Goal: Information Seeking & Learning: Find specific page/section

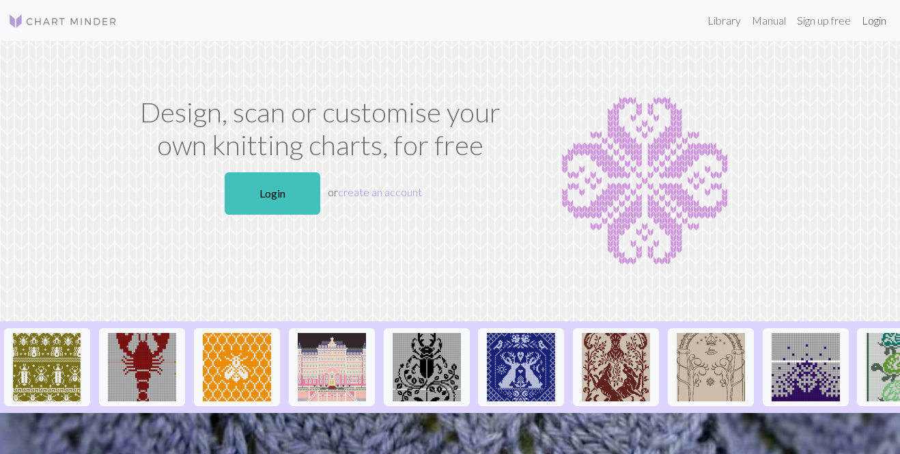
click at [870, 24] on link "Login" at bounding box center [875, 20] width 36 height 27
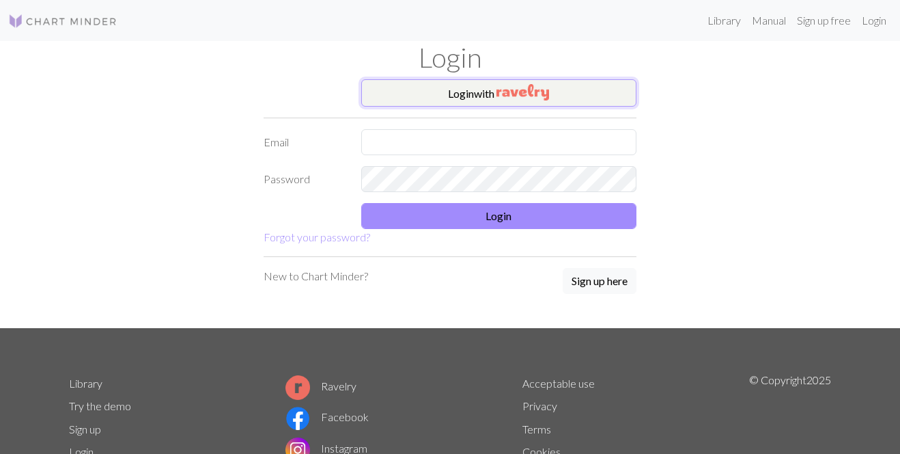
click at [618, 106] on button "Login with" at bounding box center [499, 92] width 276 height 27
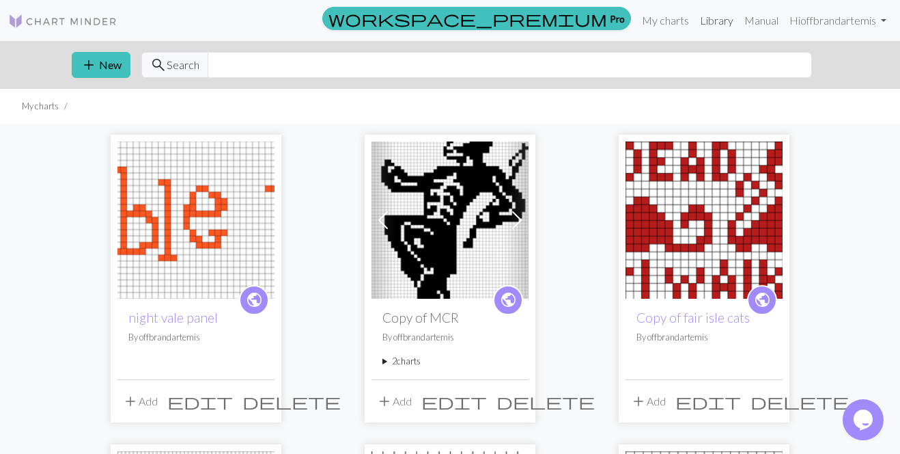
click at [702, 26] on link "Library" at bounding box center [717, 20] width 44 height 27
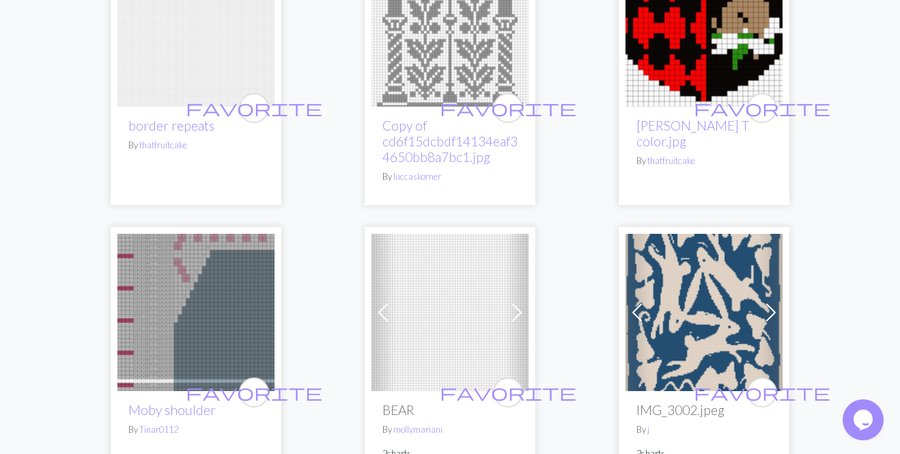
scroll to position [1384, 0]
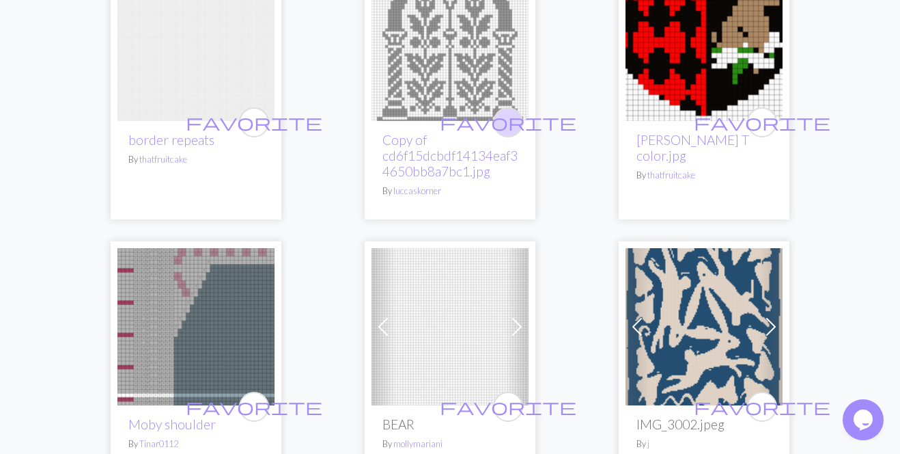
click at [502, 130] on span "favorite" at bounding box center [508, 121] width 137 height 21
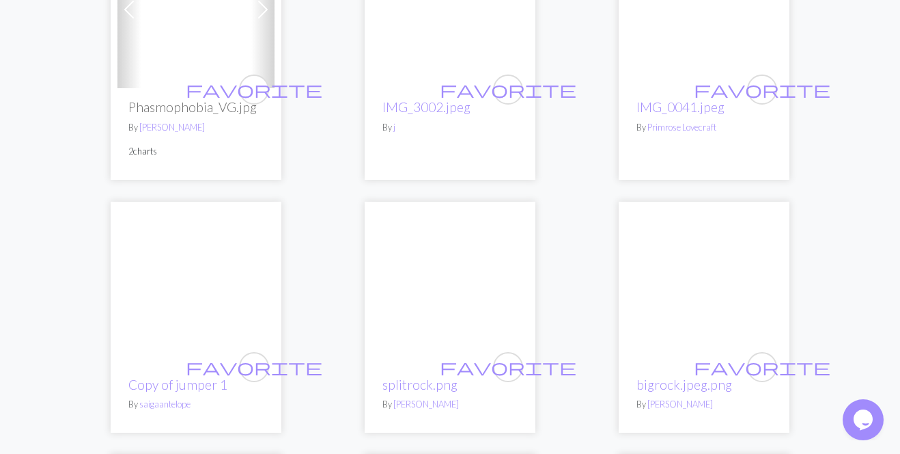
scroll to position [1914, 0]
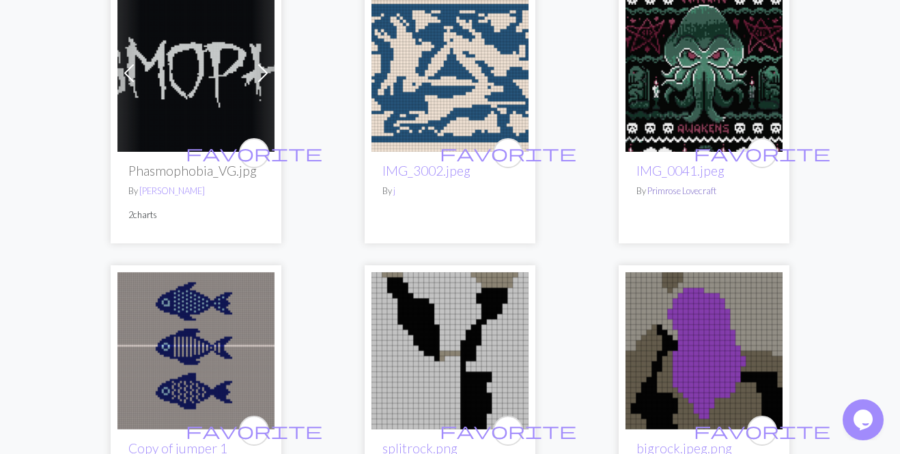
click at [707, 189] on link "Primrose Lovecraft" at bounding box center [682, 190] width 69 height 11
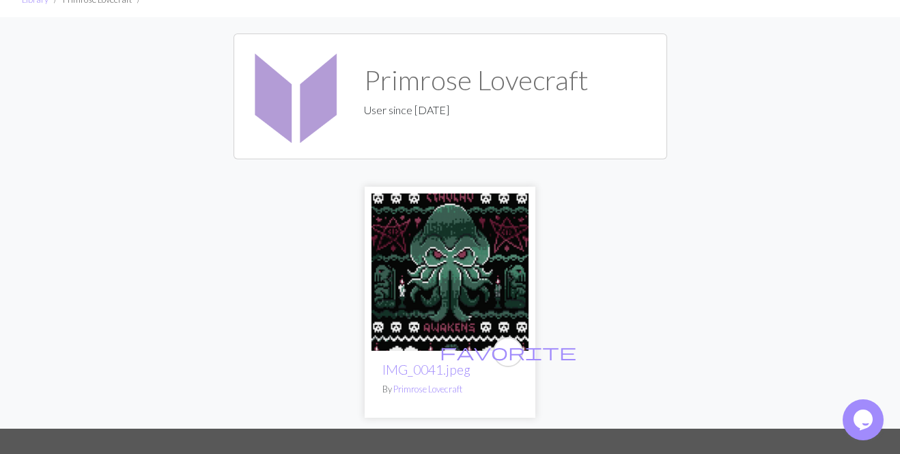
scroll to position [139, 0]
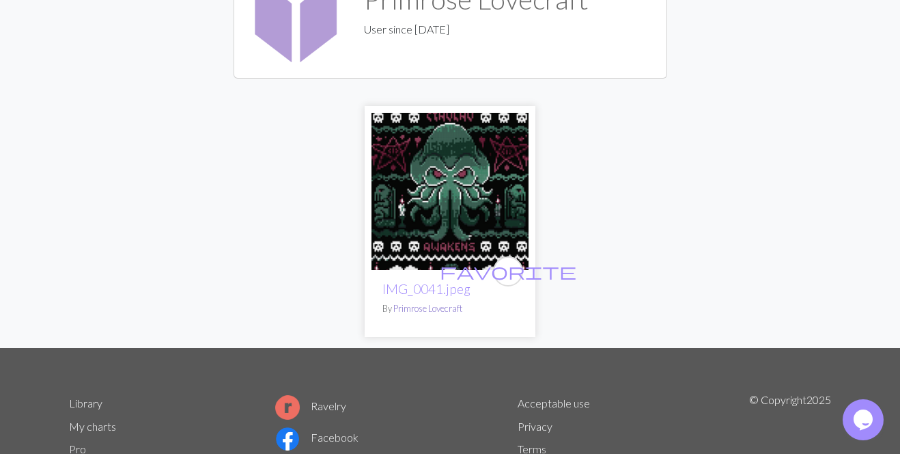
click at [432, 311] on link "Primrose Lovecraft" at bounding box center [427, 308] width 69 height 11
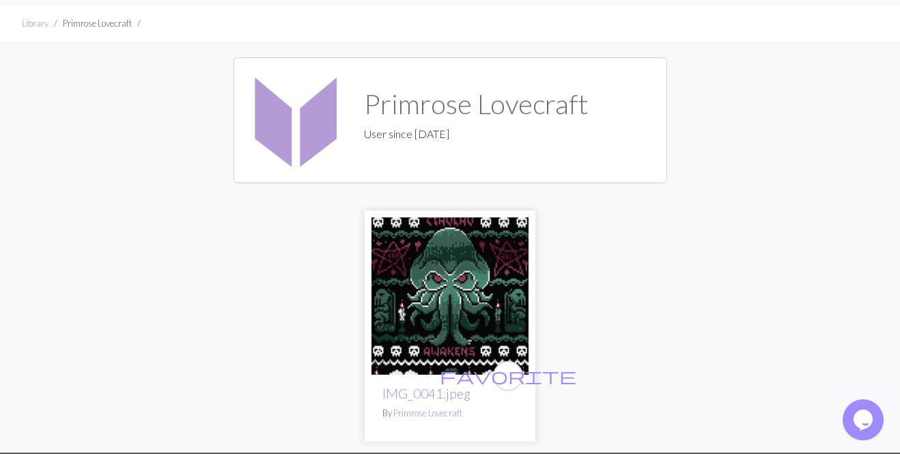
scroll to position [46, 0]
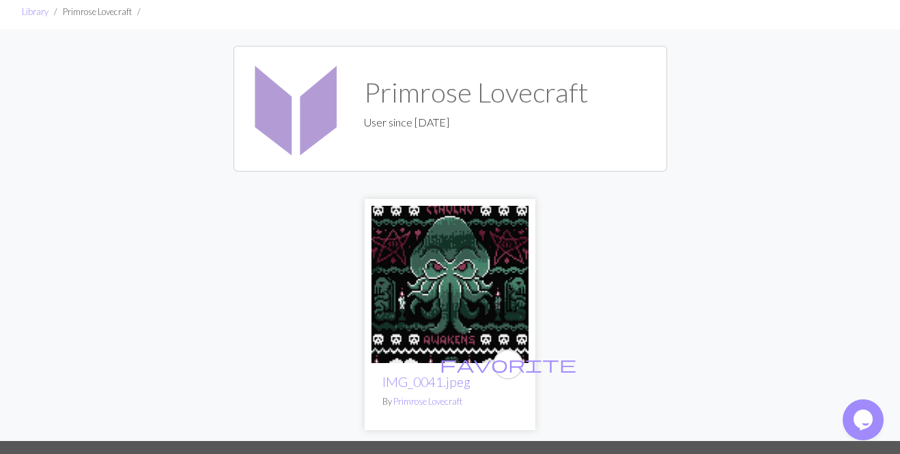
click at [434, 300] on img at bounding box center [450, 284] width 157 height 157
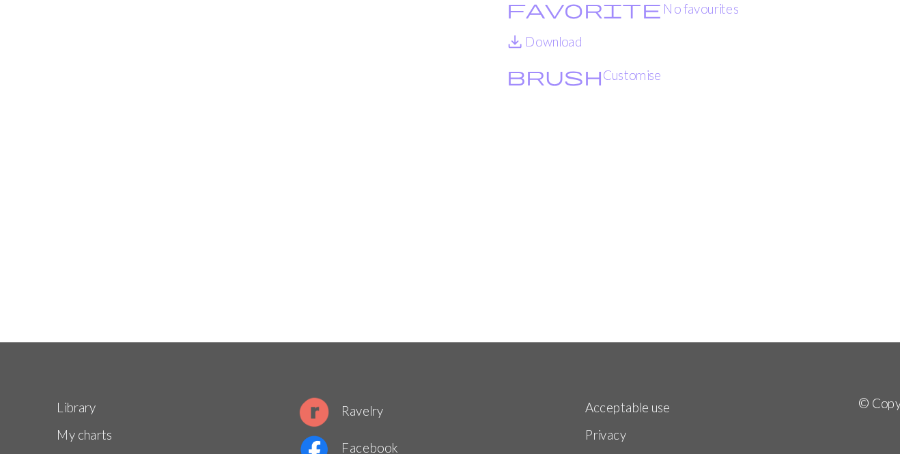
scroll to position [111, 0]
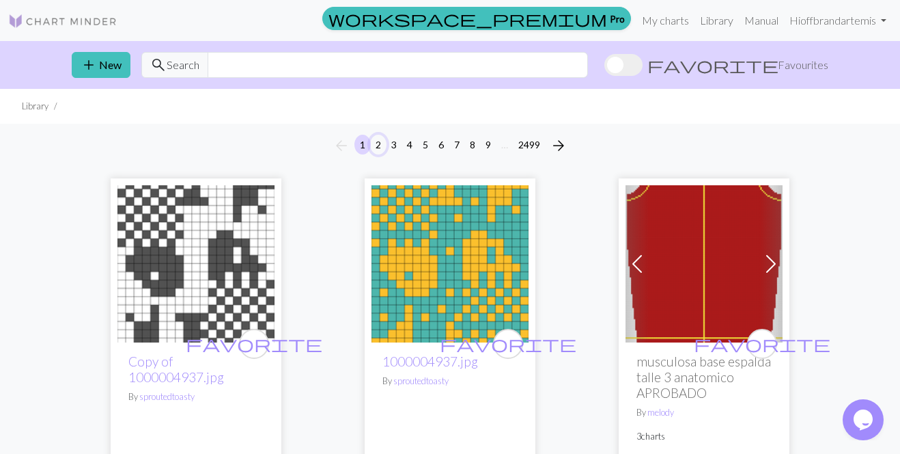
click at [380, 138] on button "2" at bounding box center [378, 145] width 16 height 20
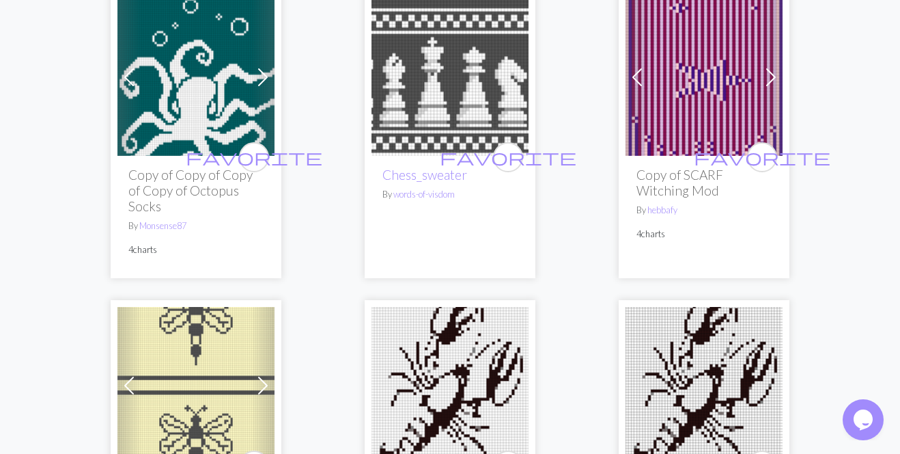
scroll to position [2142, 0]
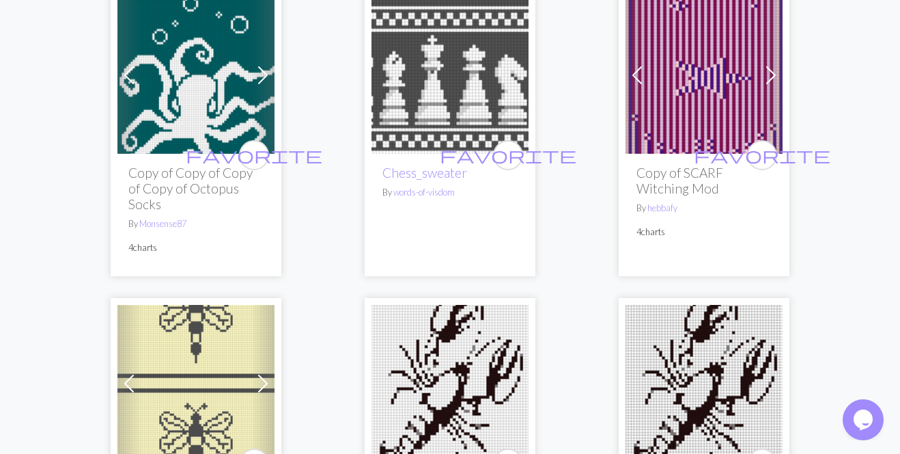
click at [318, 226] on div "favorite BOYS By [PERSON_NAME] favorite SAJA By [PERSON_NAME] Previous Next fav…" at bounding box center [450, 428] width 779 height 4806
click at [408, 186] on link "words-of-visdom" at bounding box center [423, 191] width 61 height 11
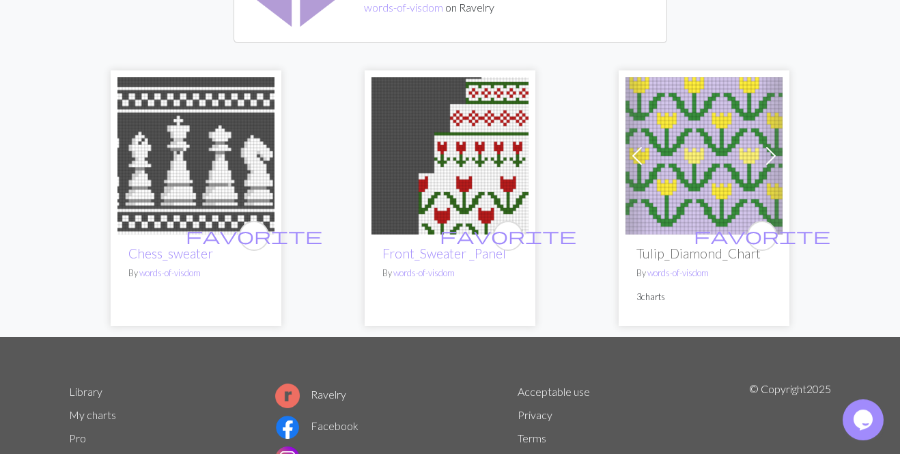
scroll to position [172, 0]
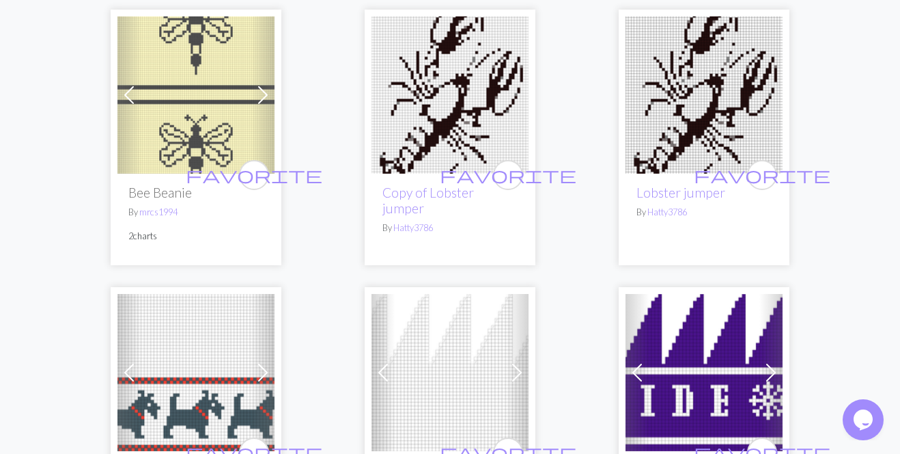
scroll to position [2434, 0]
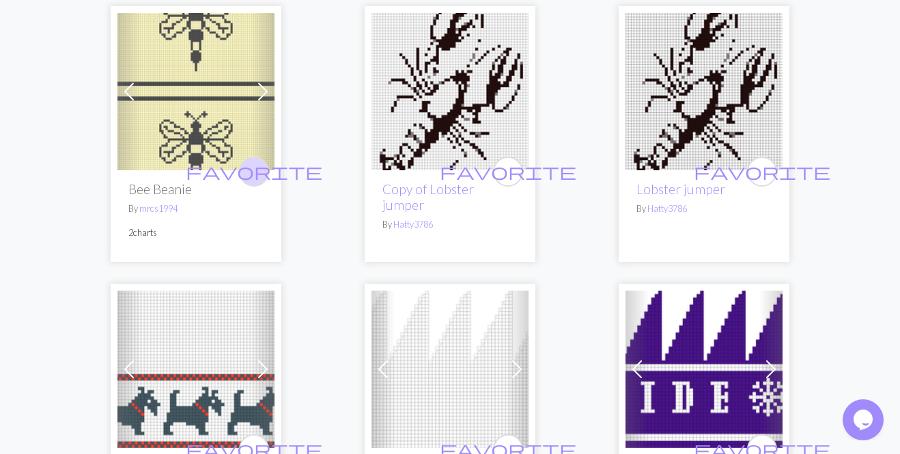
click at [253, 161] on span "favorite" at bounding box center [254, 171] width 137 height 21
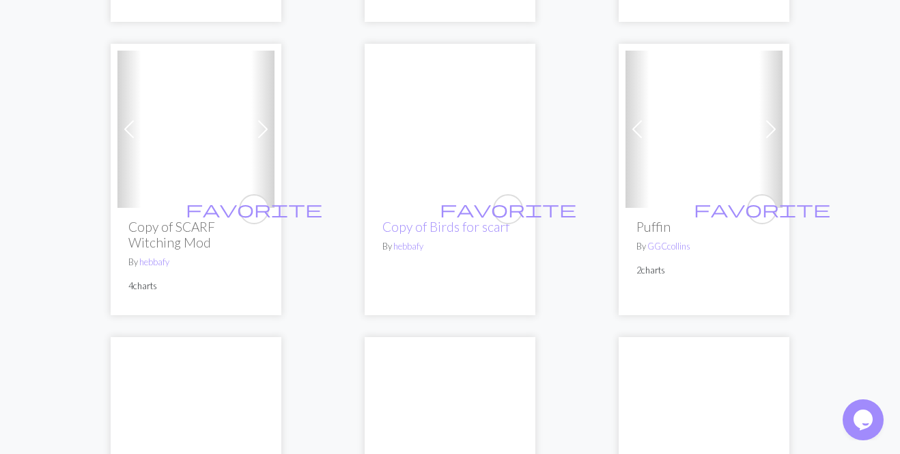
scroll to position [2971, 0]
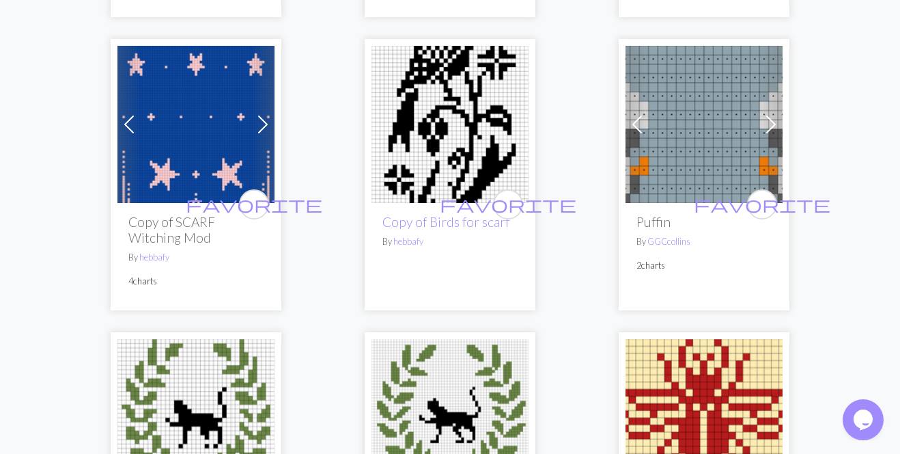
click at [456, 164] on img at bounding box center [450, 124] width 157 height 157
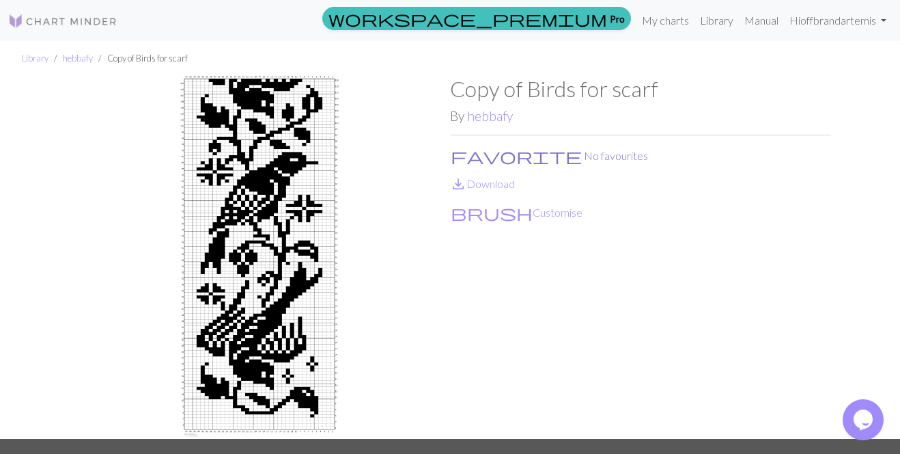
click at [482, 154] on button "favorite No favourites" at bounding box center [549, 156] width 199 height 18
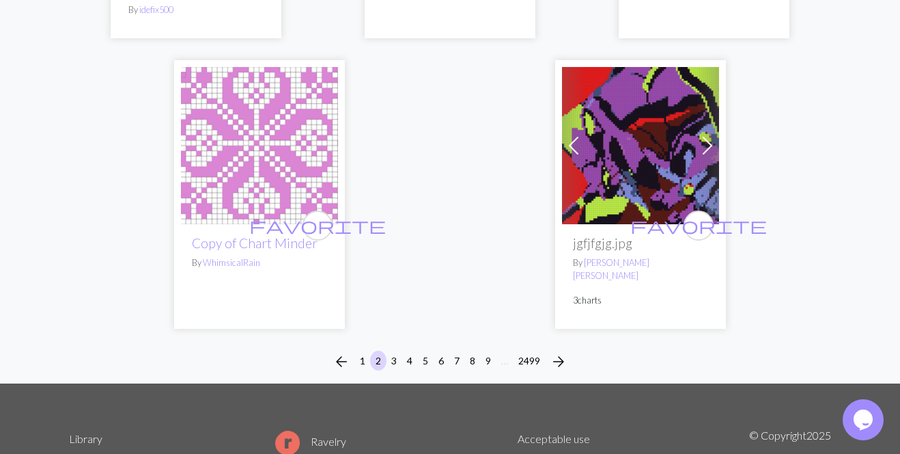
scroll to position [4637, 0]
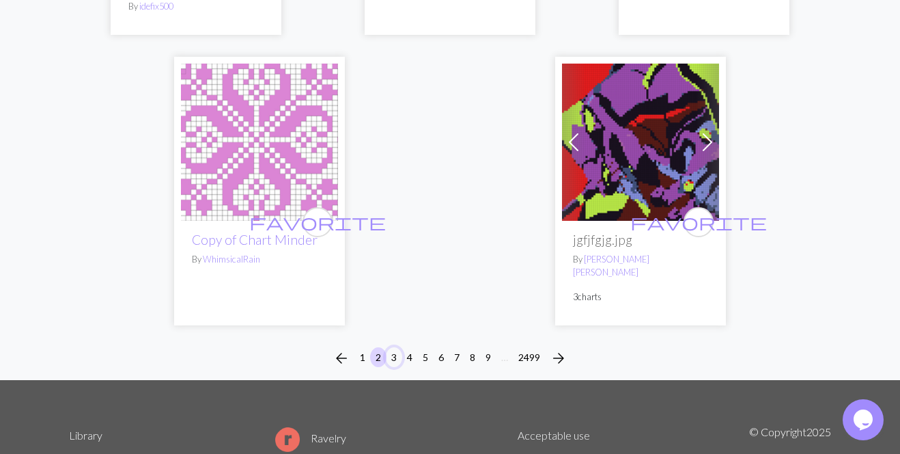
click at [392, 347] on button "3" at bounding box center [394, 357] width 16 height 20
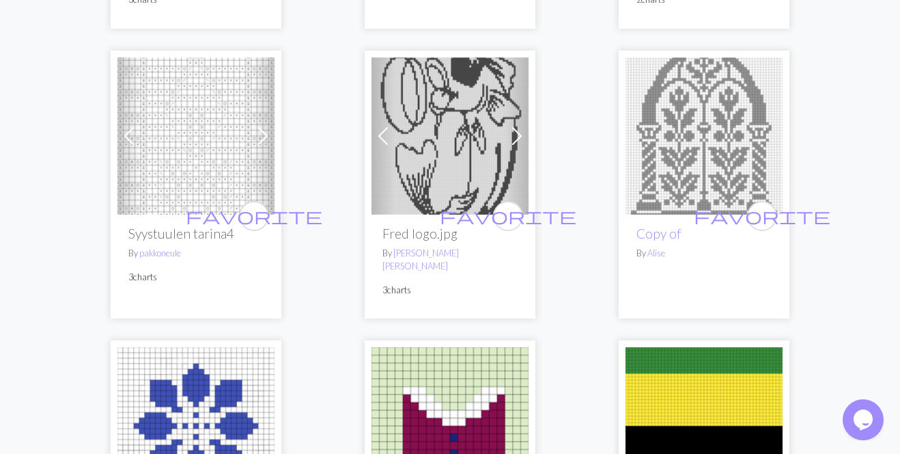
scroll to position [406, 0]
click at [760, 212] on span "favorite" at bounding box center [762, 214] width 137 height 21
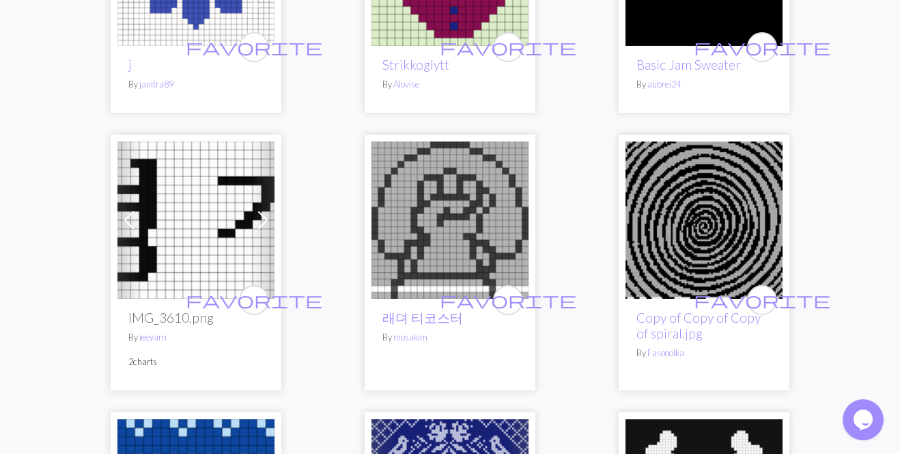
scroll to position [864, 0]
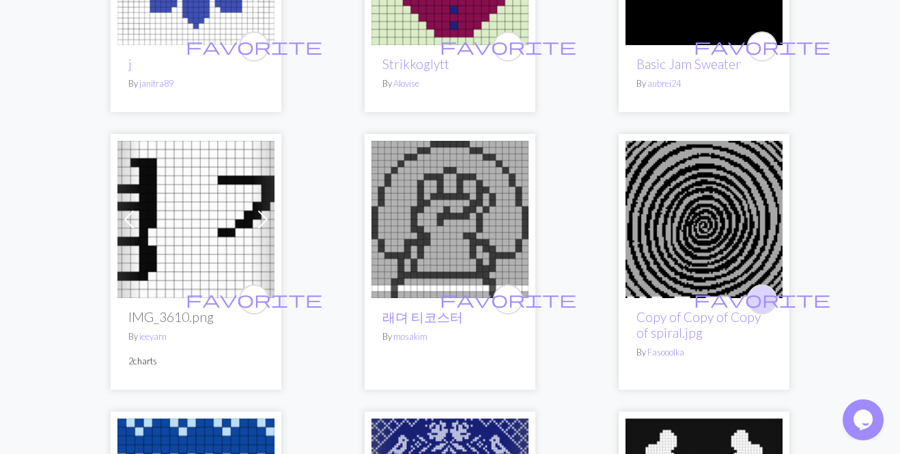
click at [764, 288] on span "favorite" at bounding box center [762, 298] width 137 height 21
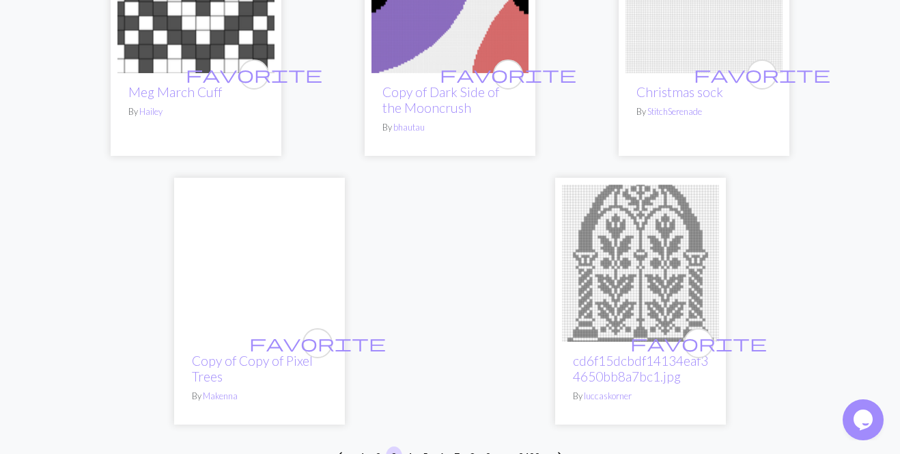
scroll to position [4500, 0]
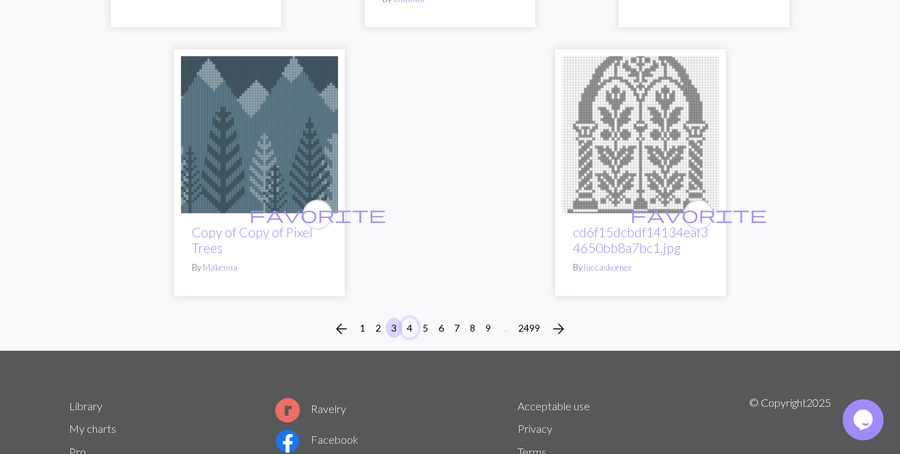
click at [412, 324] on button "4" at bounding box center [410, 328] width 16 height 20
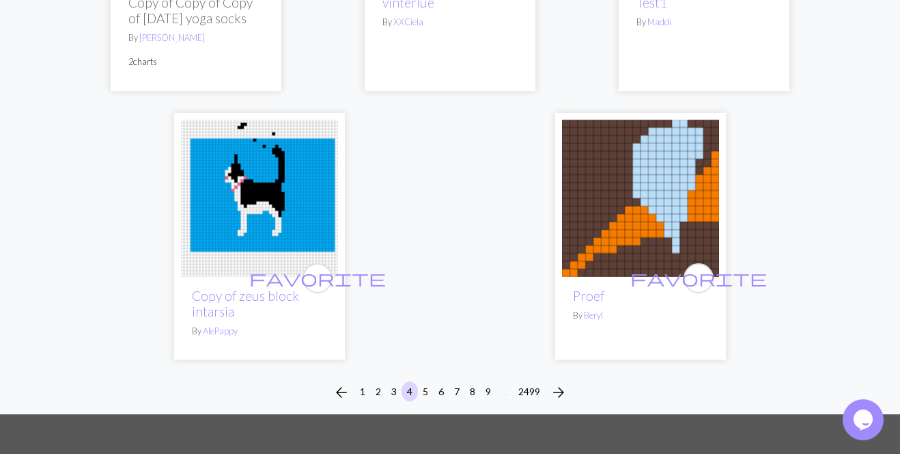
scroll to position [4616, 0]
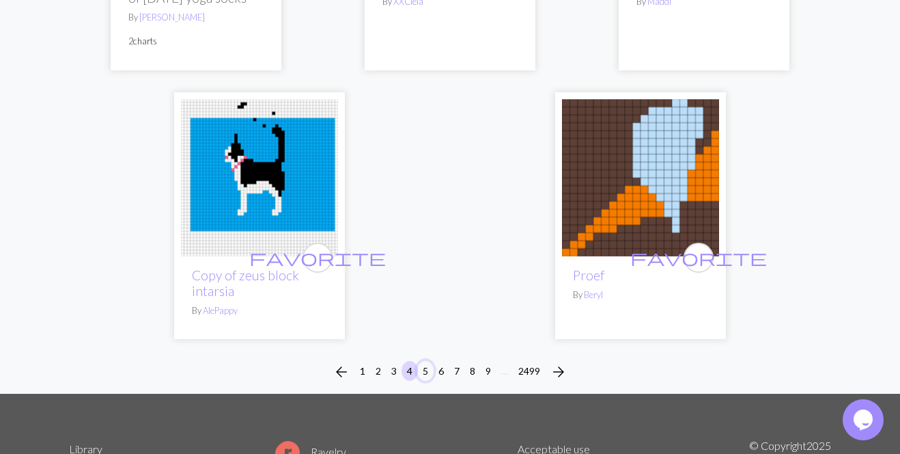
click at [426, 374] on button "5" at bounding box center [425, 371] width 16 height 20
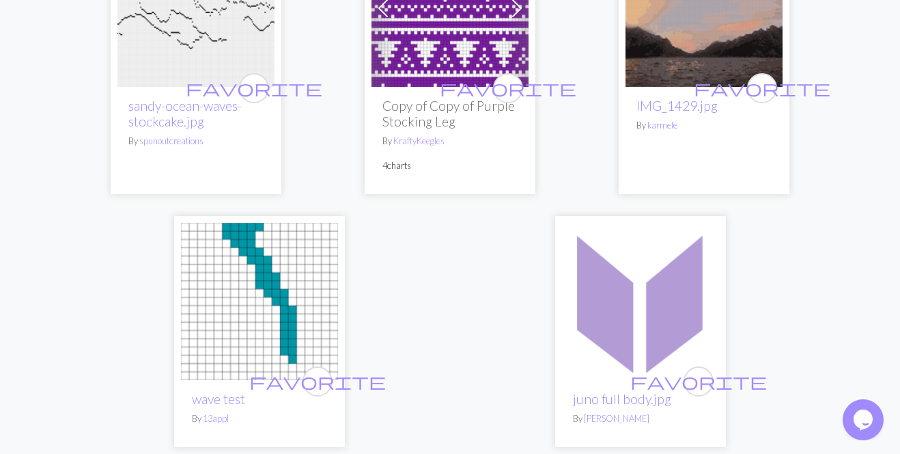
scroll to position [4475, 0]
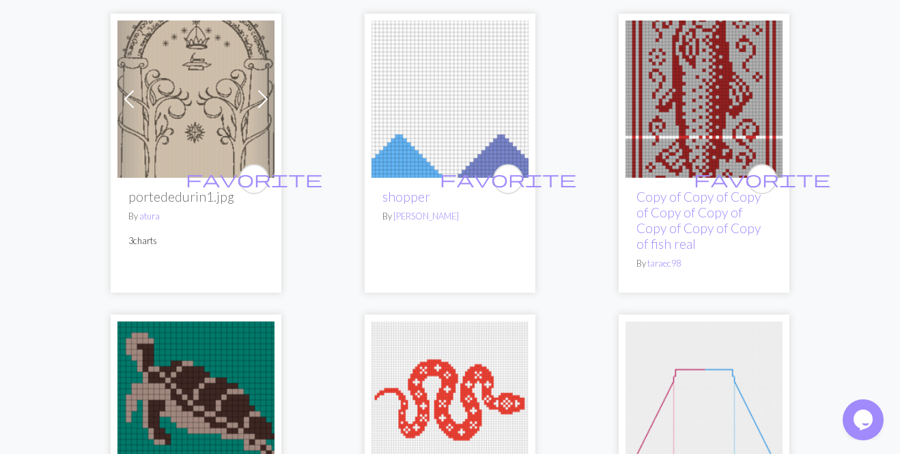
scroll to position [1240, 0]
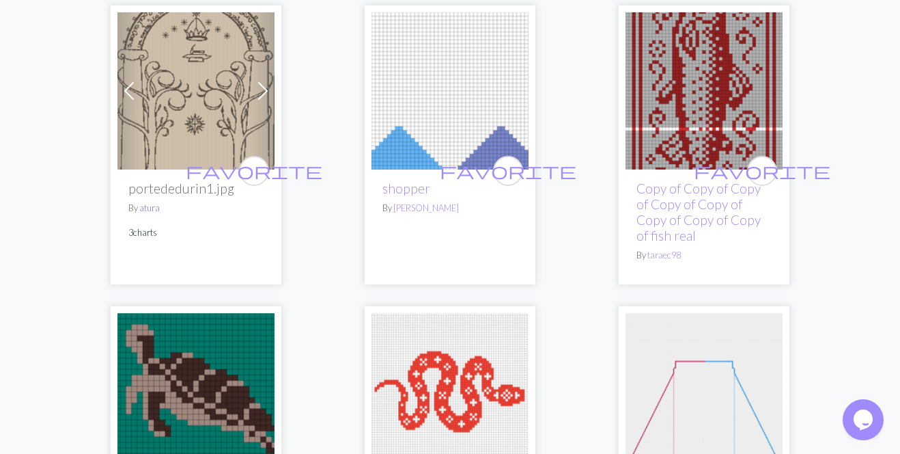
click at [156, 213] on link "atura" at bounding box center [149, 207] width 20 height 11
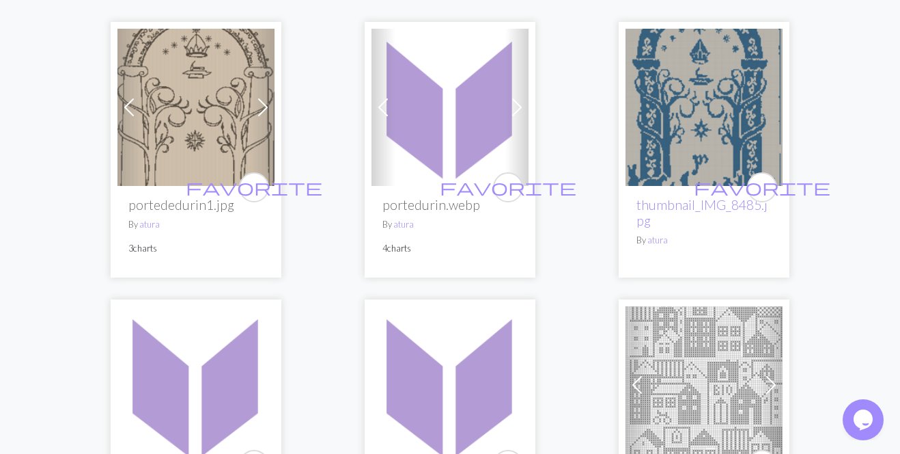
scroll to position [219, 0]
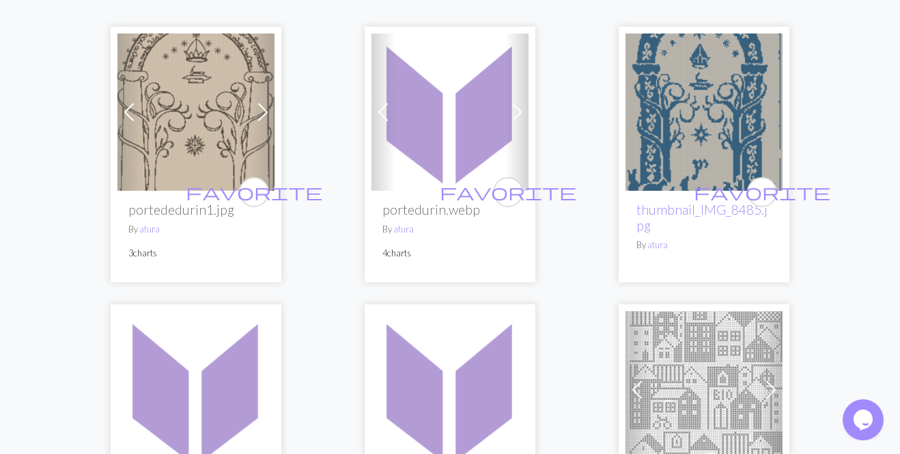
click at [700, 134] on img at bounding box center [704, 111] width 157 height 157
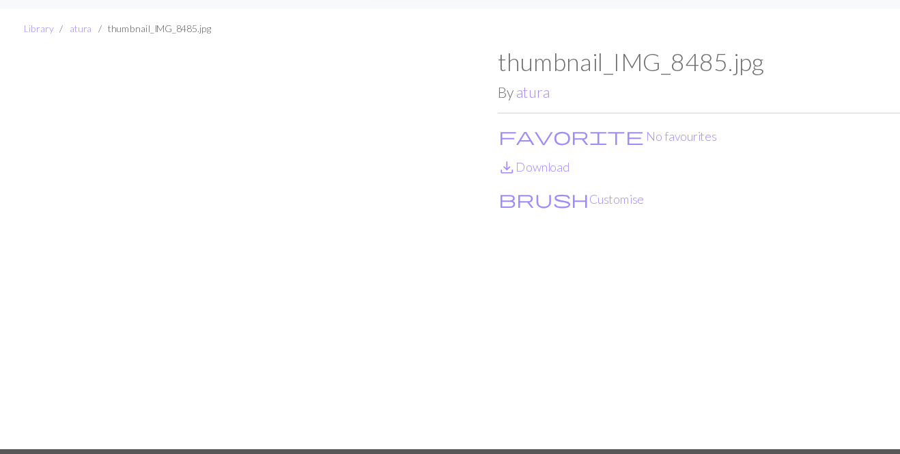
scroll to position [28, 0]
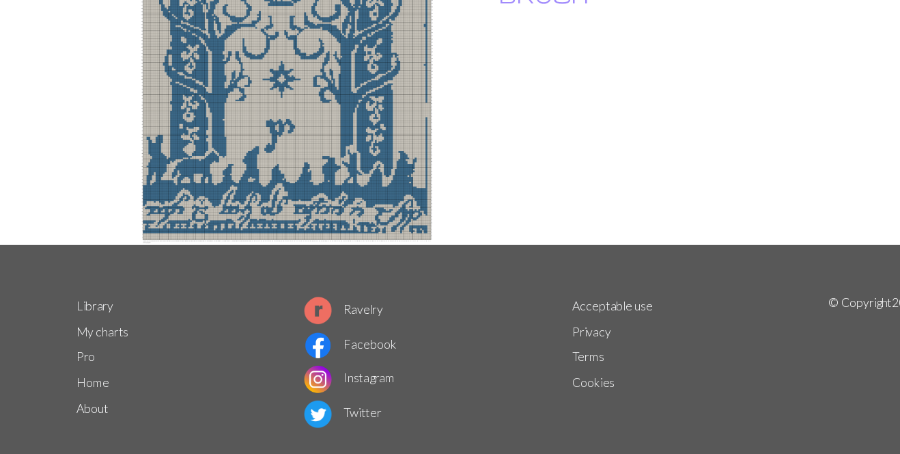
scroll to position [43, 0]
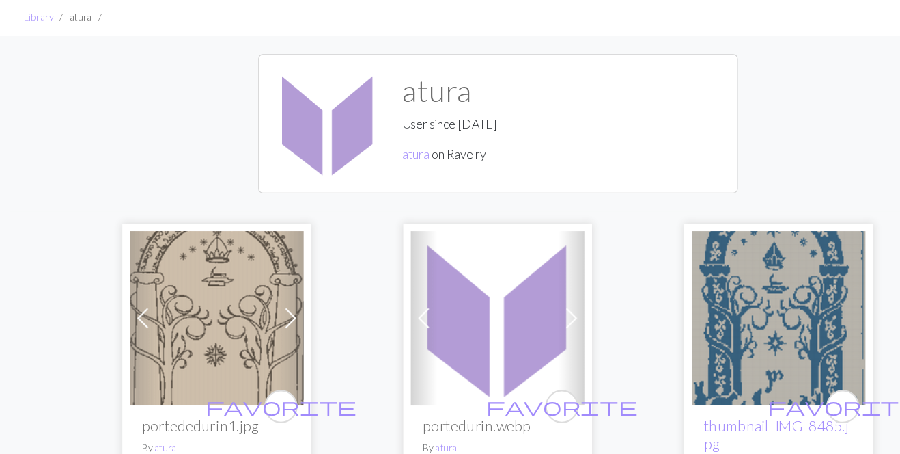
click at [189, 241] on img at bounding box center [195, 287] width 157 height 157
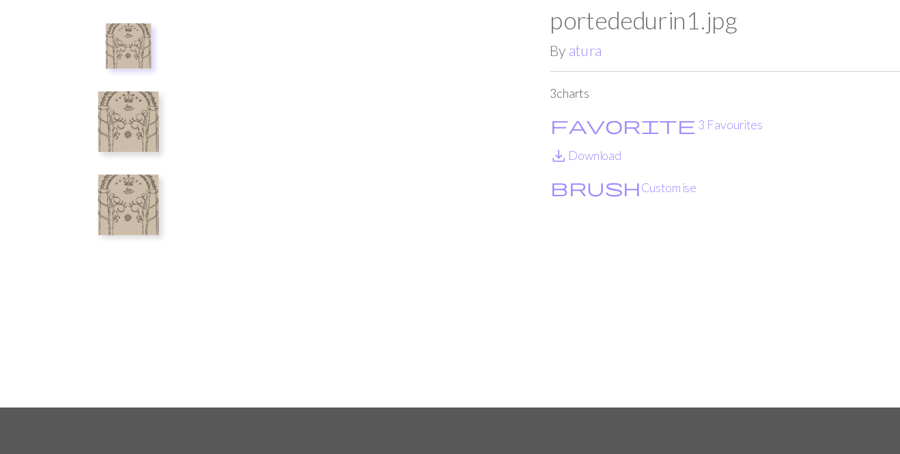
scroll to position [68, 0]
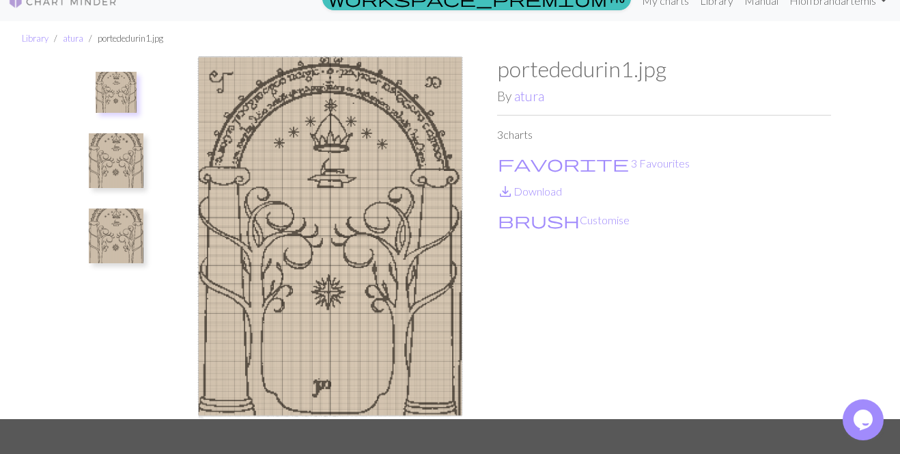
scroll to position [7, 0]
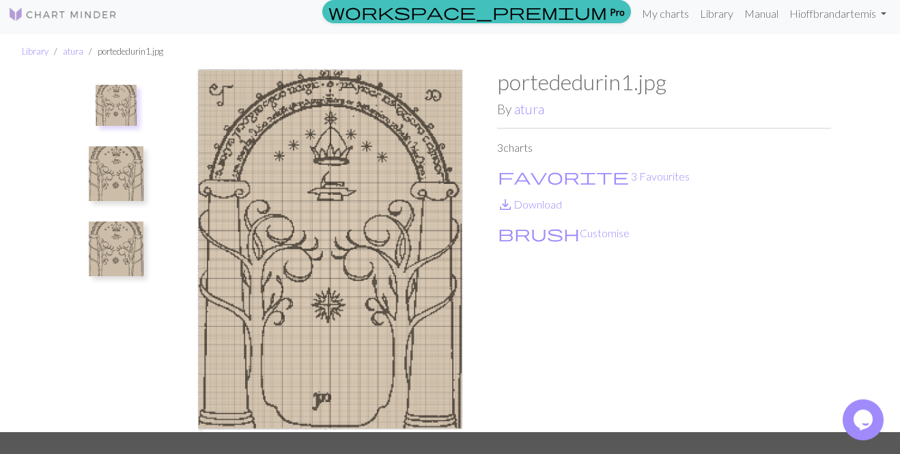
click at [114, 186] on img at bounding box center [116, 173] width 55 height 55
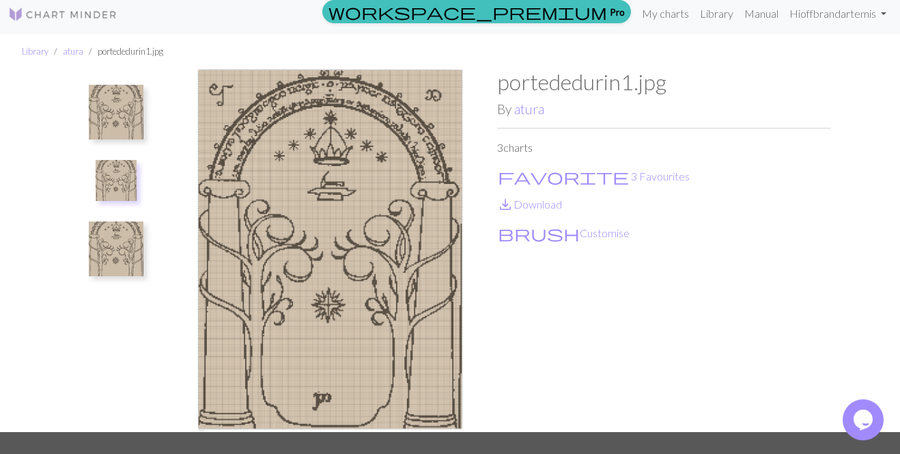
click at [117, 245] on img at bounding box center [116, 248] width 55 height 55
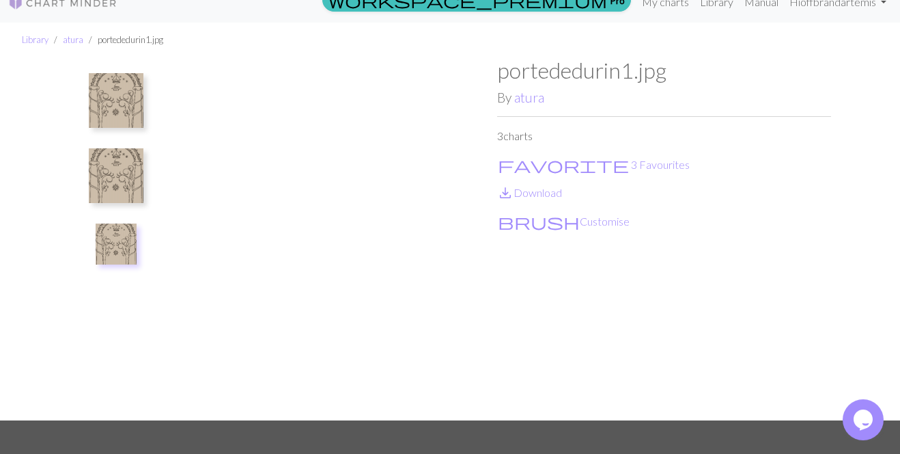
scroll to position [27, 0]
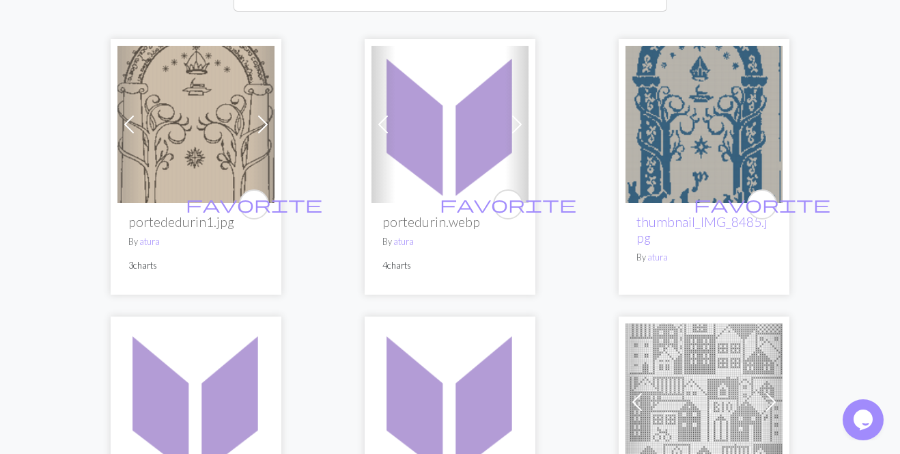
scroll to position [225, 0]
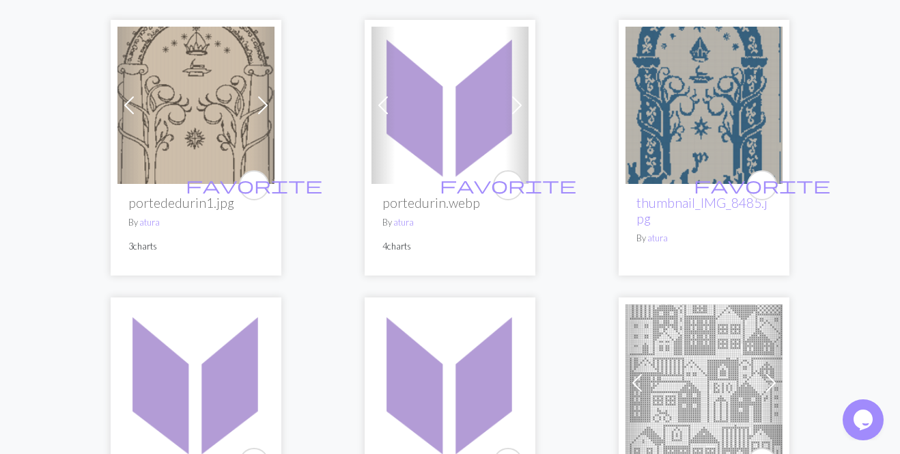
click at [465, 147] on img at bounding box center [450, 105] width 157 height 157
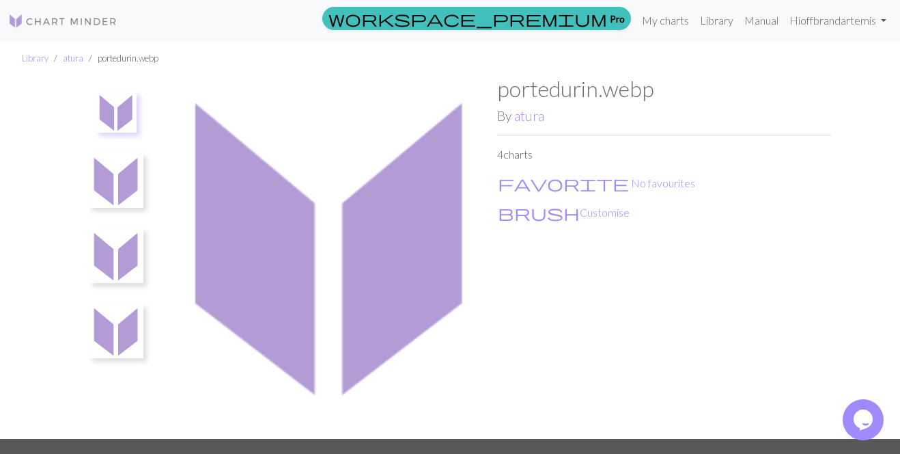
click at [124, 170] on img at bounding box center [116, 180] width 55 height 55
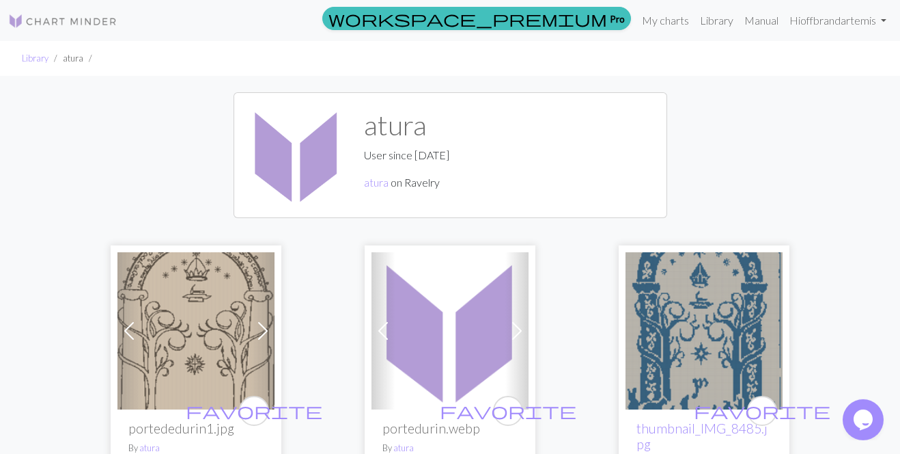
click at [673, 312] on img at bounding box center [704, 330] width 157 height 157
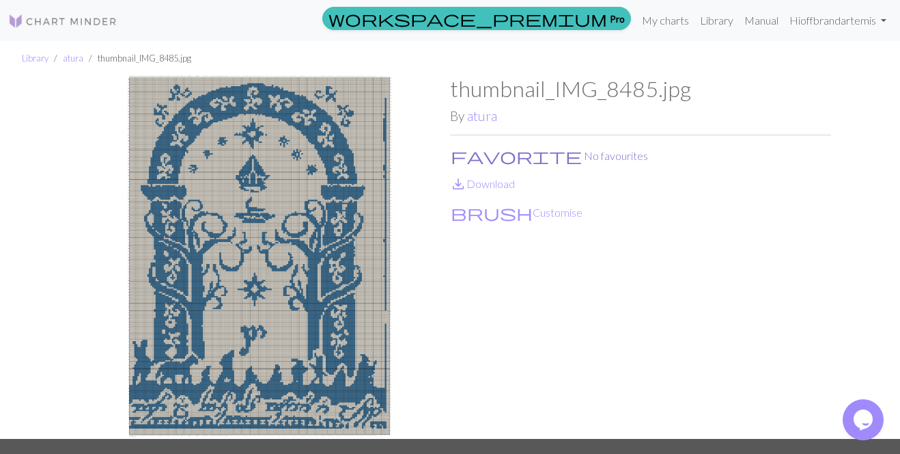
click at [455, 154] on span "favorite" at bounding box center [516, 155] width 131 height 19
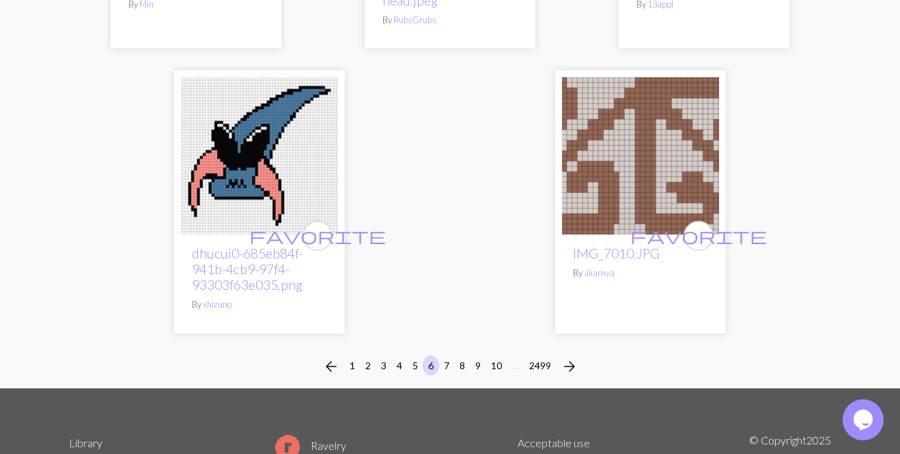
scroll to position [4591, 0]
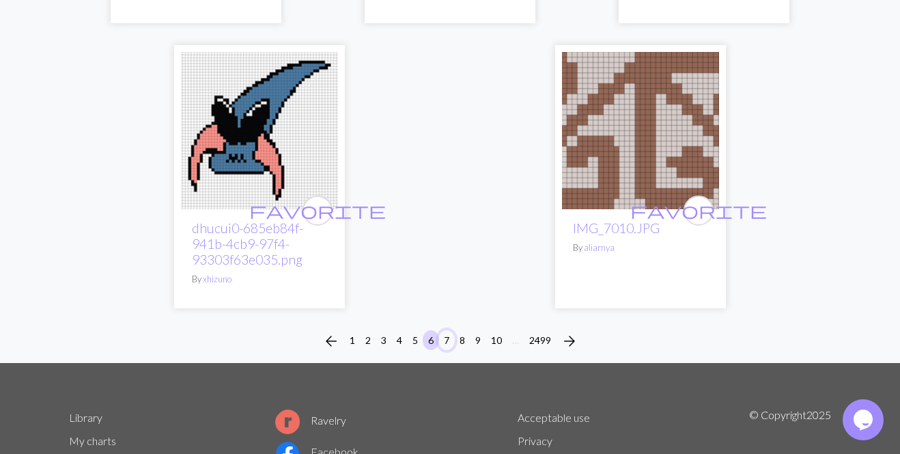
click at [443, 350] on button "7" at bounding box center [447, 340] width 16 height 20
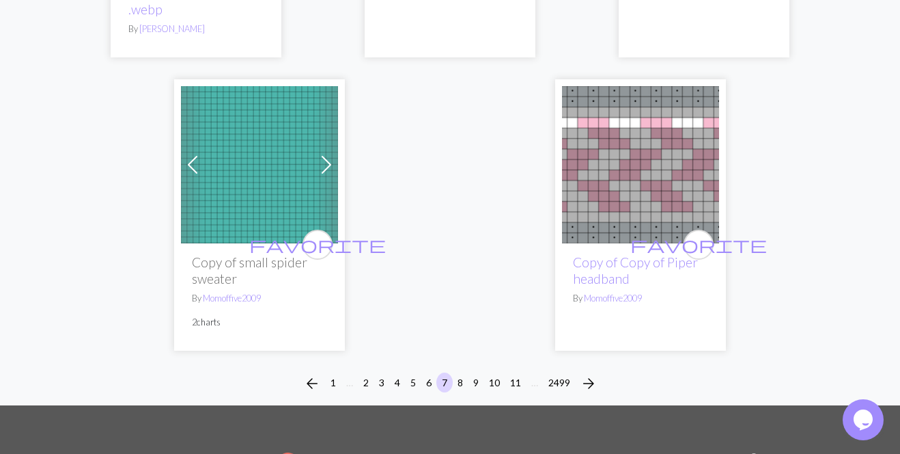
scroll to position [4624, 0]
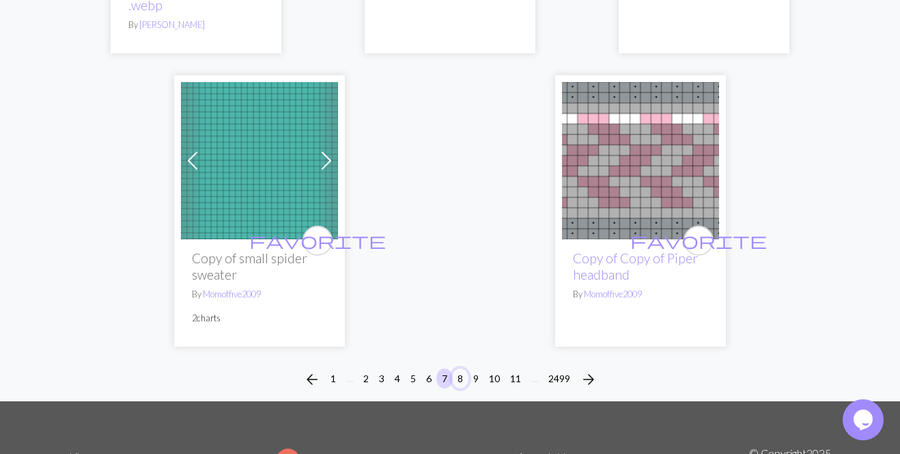
click at [457, 368] on button "8" at bounding box center [460, 378] width 16 height 20
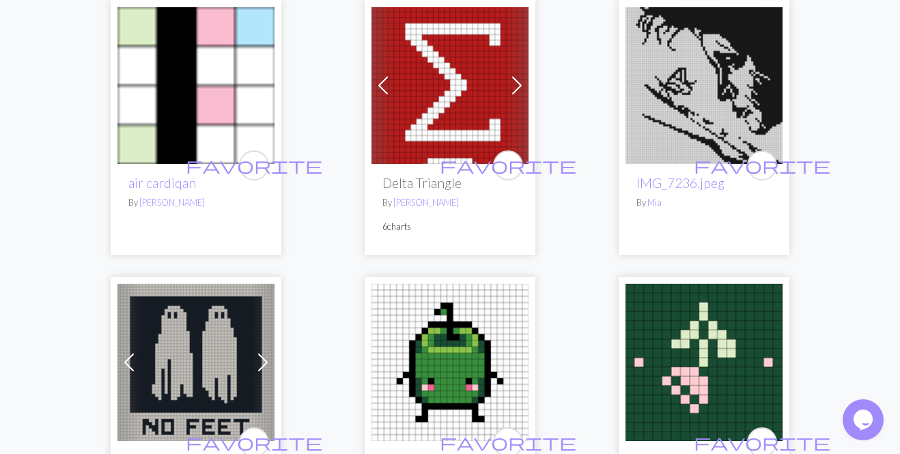
scroll to position [2067, 0]
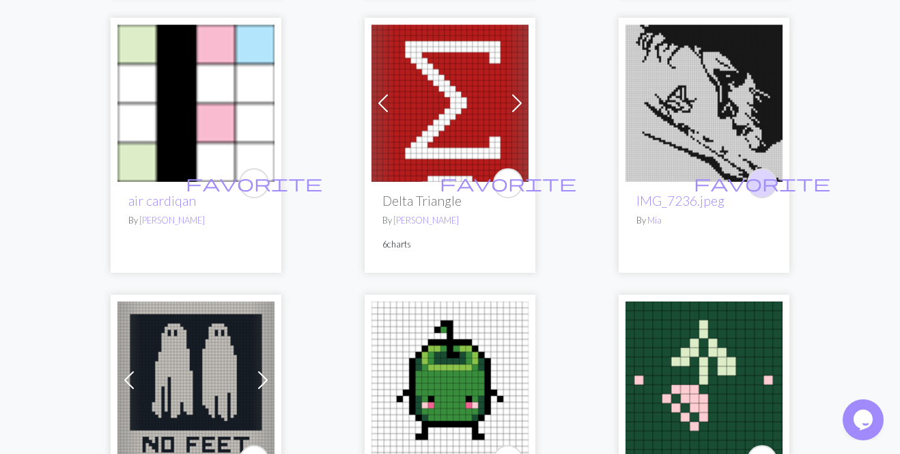
click at [773, 184] on button "favorite" at bounding box center [762, 183] width 30 height 30
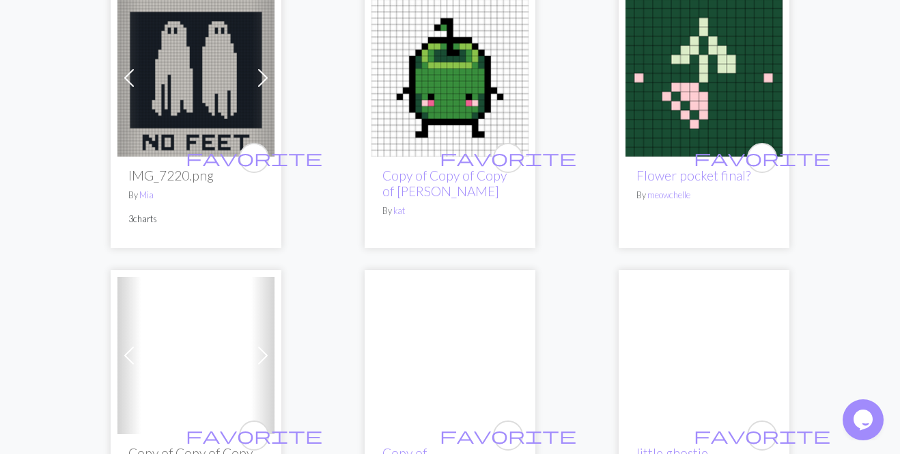
scroll to position [2330, 0]
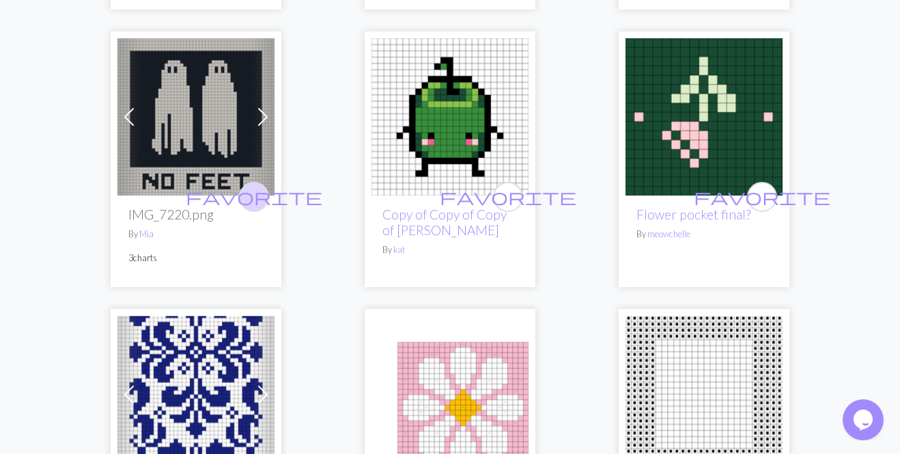
click at [262, 195] on span "favorite" at bounding box center [254, 196] width 137 height 21
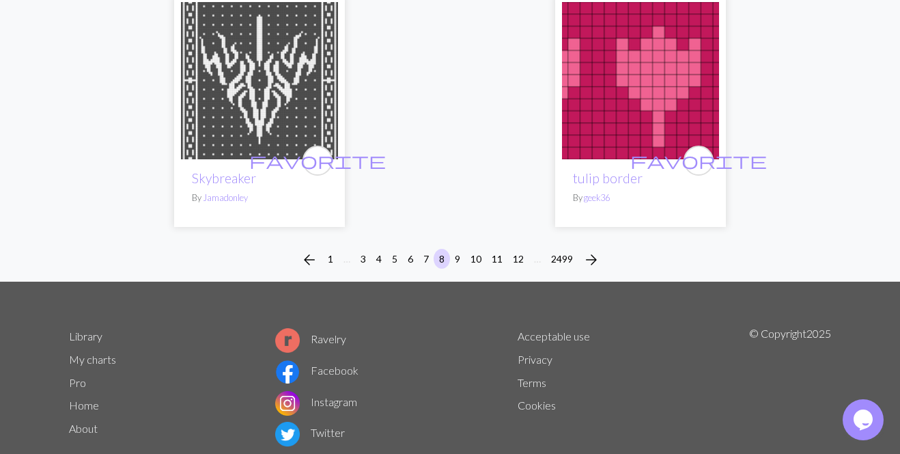
scroll to position [4573, 0]
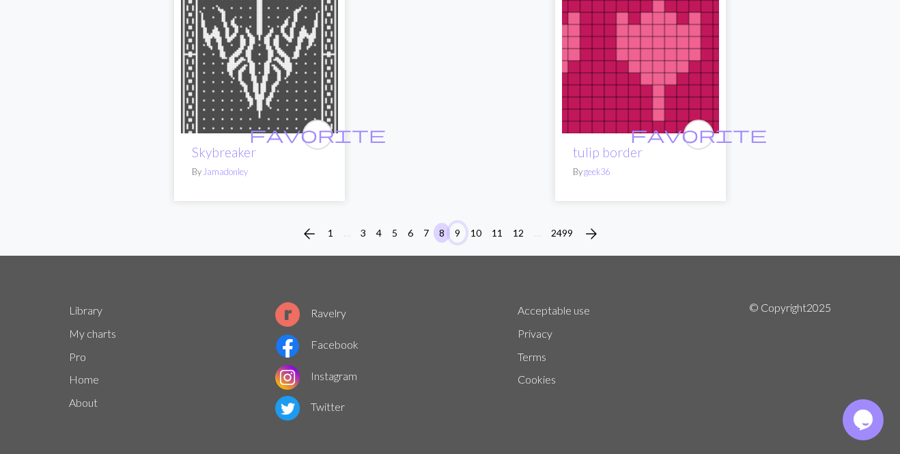
click at [464, 243] on button "9" at bounding box center [457, 233] width 16 height 20
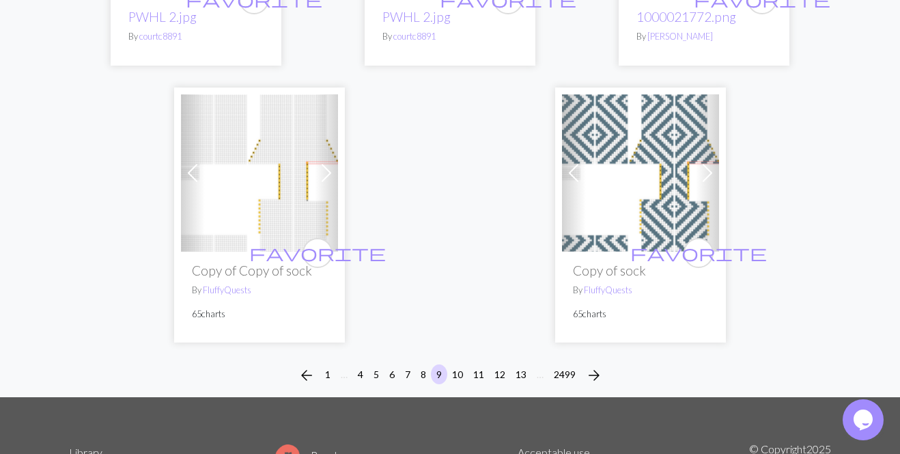
scroll to position [4680, 0]
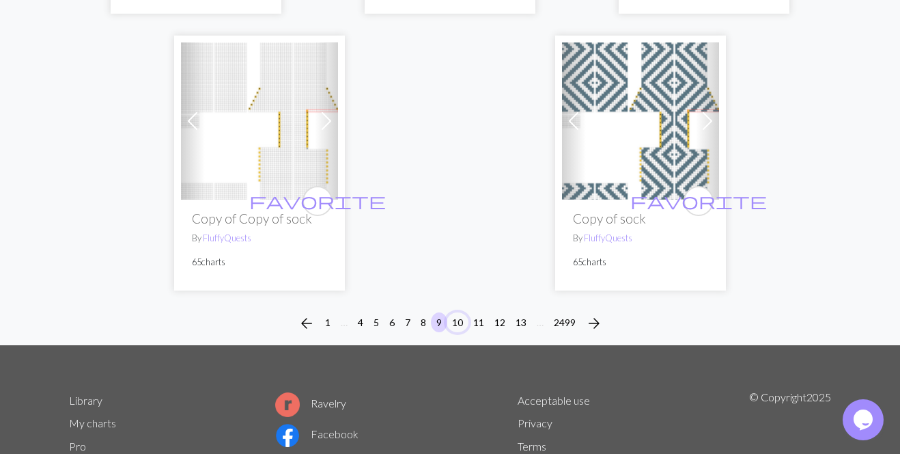
click at [454, 312] on button "10" at bounding box center [458, 322] width 22 height 20
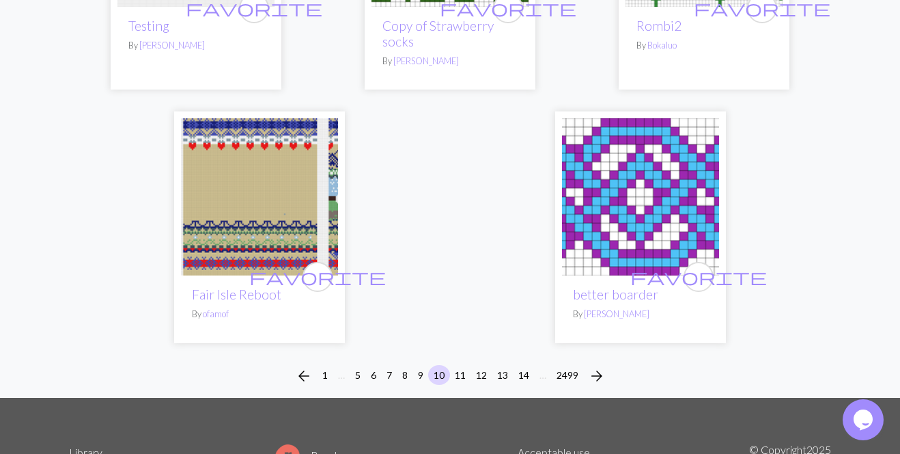
scroll to position [4836, 0]
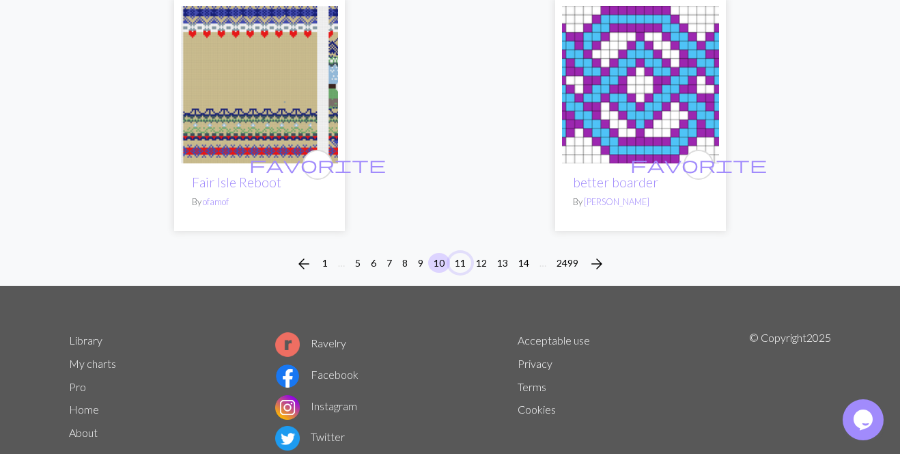
click at [465, 253] on button "11" at bounding box center [460, 263] width 22 height 20
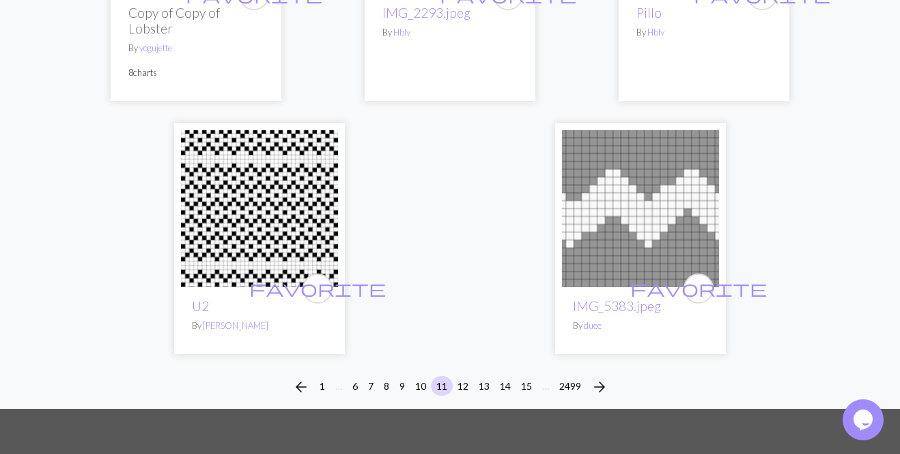
scroll to position [4484, 0]
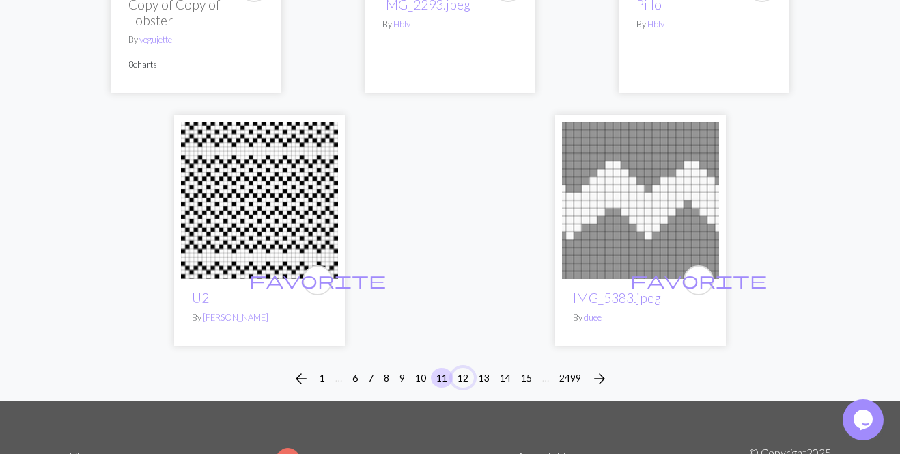
click at [466, 368] on button "12" at bounding box center [463, 378] width 22 height 20
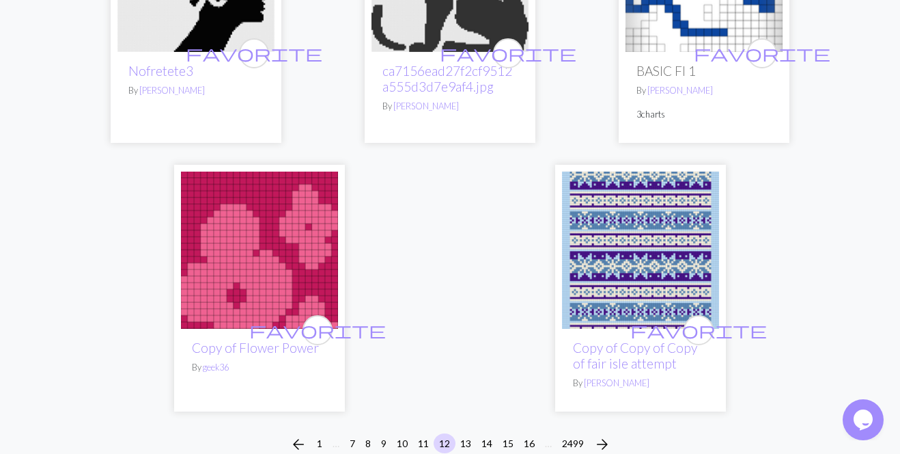
scroll to position [4406, 0]
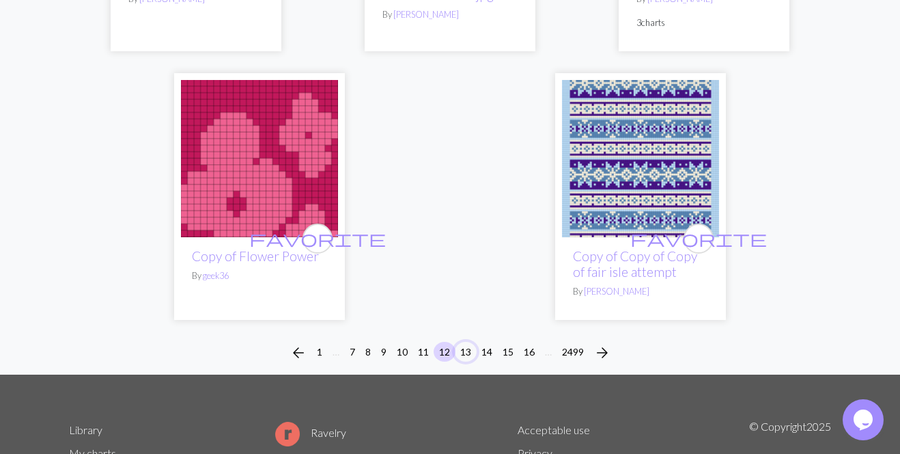
click at [462, 342] on button "13" at bounding box center [466, 352] width 22 height 20
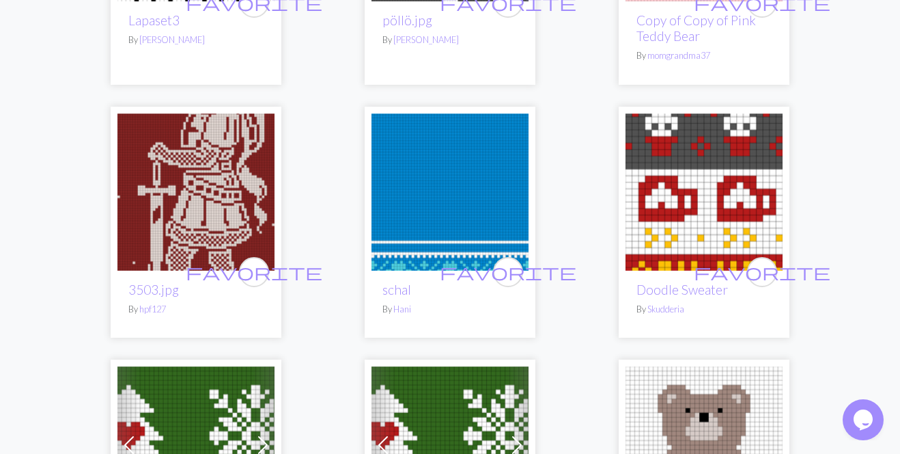
scroll to position [3326, 0]
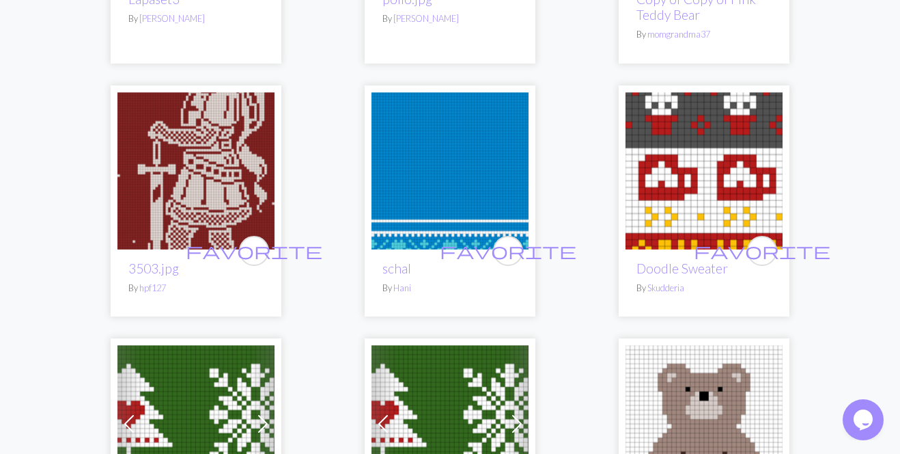
click at [218, 122] on img at bounding box center [195, 170] width 157 height 157
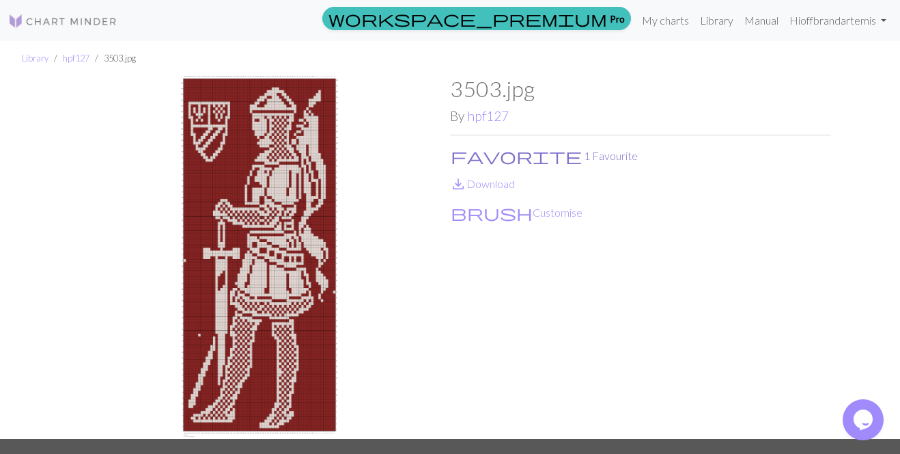
click at [458, 155] on span "favorite" at bounding box center [516, 155] width 131 height 19
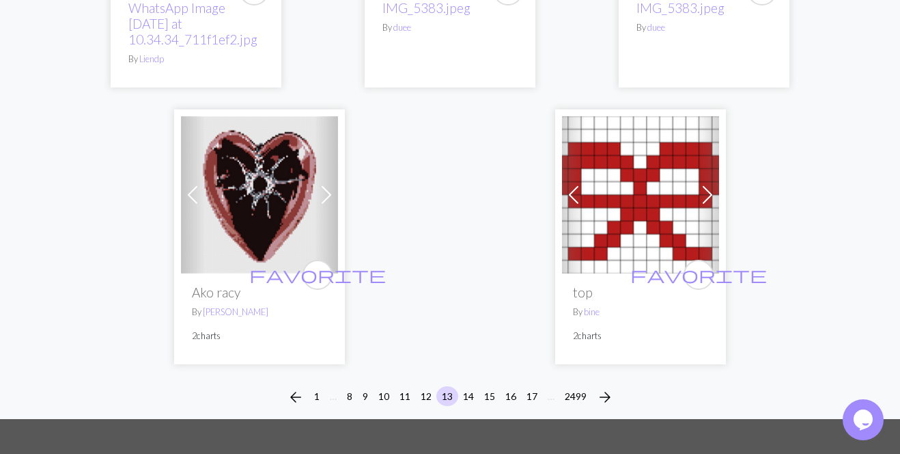
scroll to position [4487, 0]
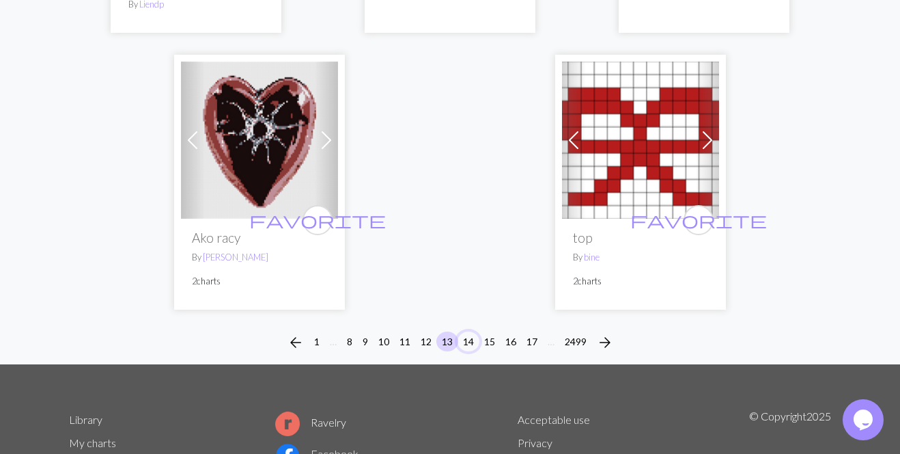
click at [471, 331] on button "14" at bounding box center [469, 341] width 22 height 20
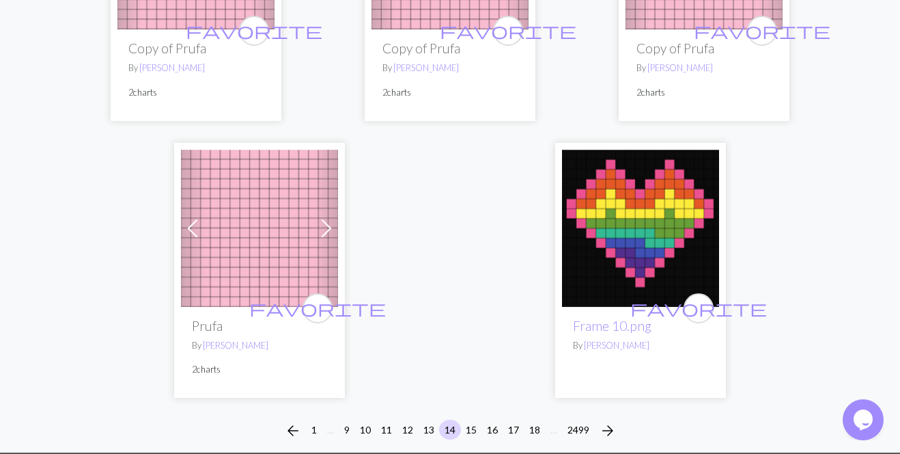
scroll to position [4487, 0]
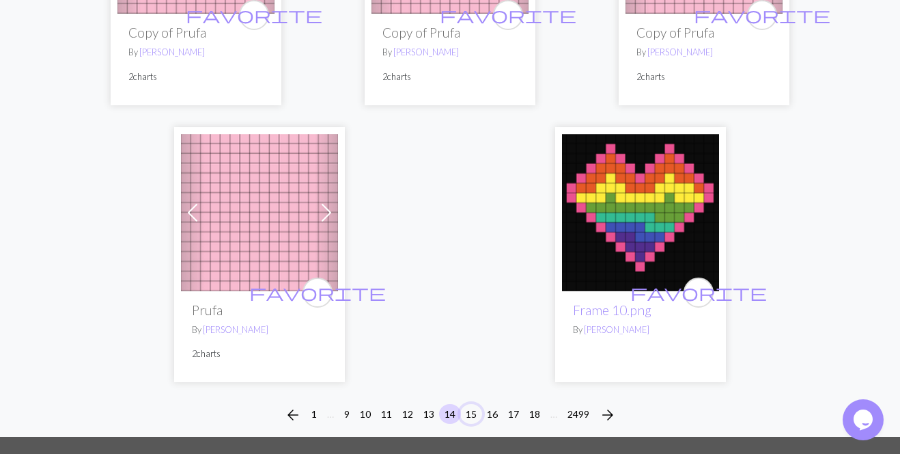
click at [467, 409] on button "15" at bounding box center [471, 414] width 22 height 20
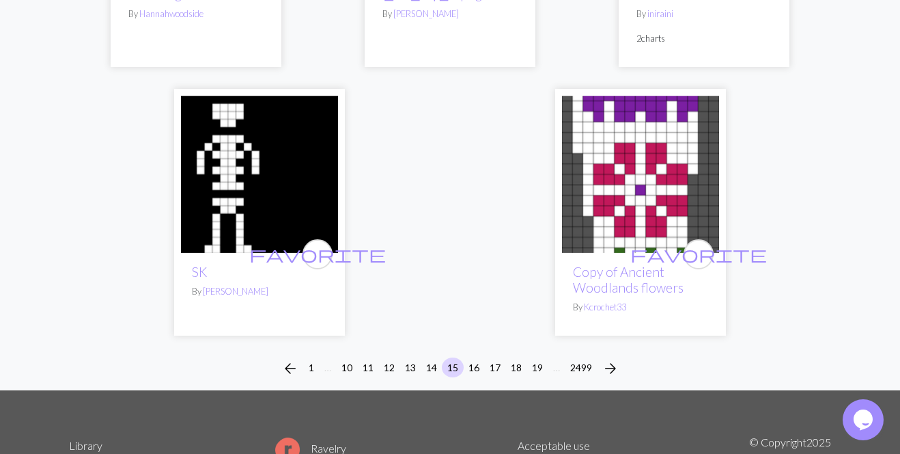
scroll to position [4647, 0]
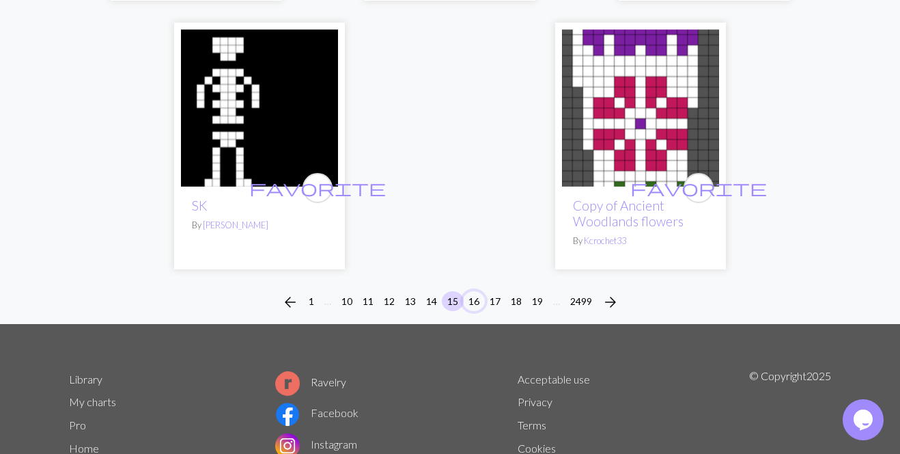
click at [475, 305] on button "16" at bounding box center [474, 301] width 22 height 20
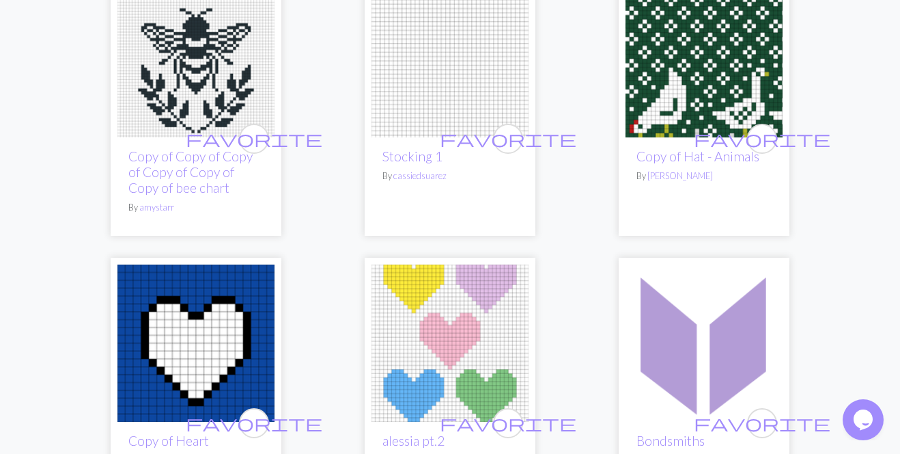
scroll to position [2180, 0]
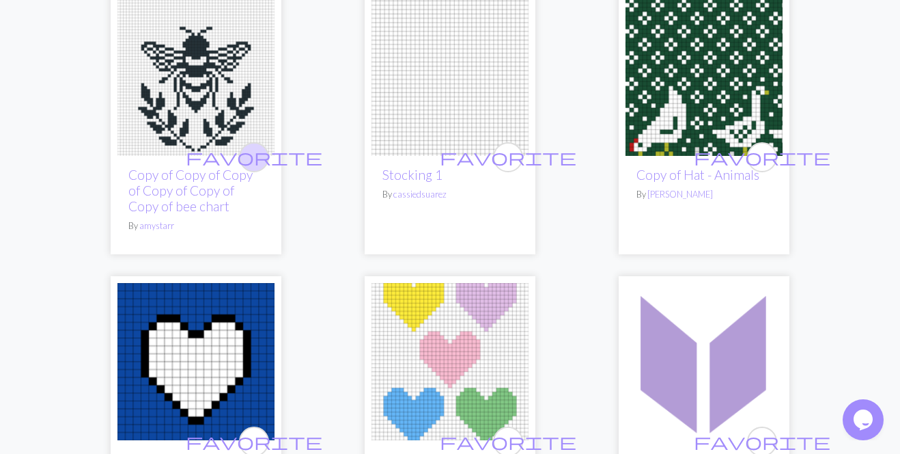
click at [260, 155] on span "favorite" at bounding box center [254, 156] width 137 height 21
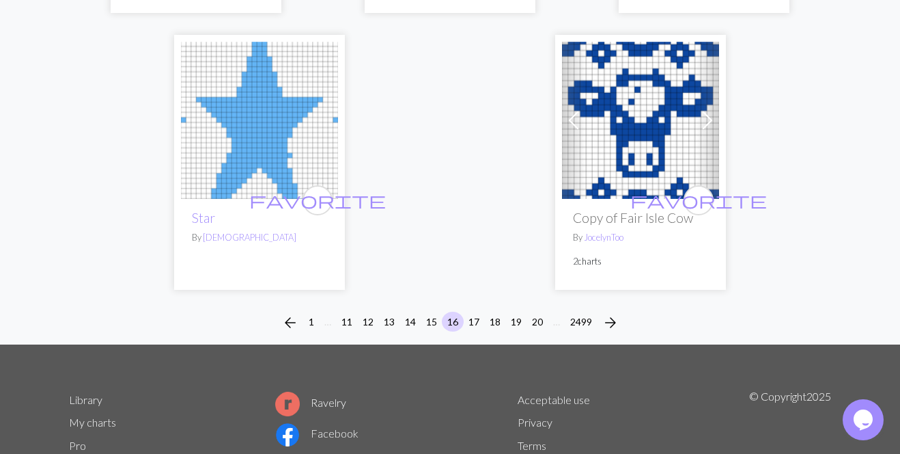
scroll to position [4642, 0]
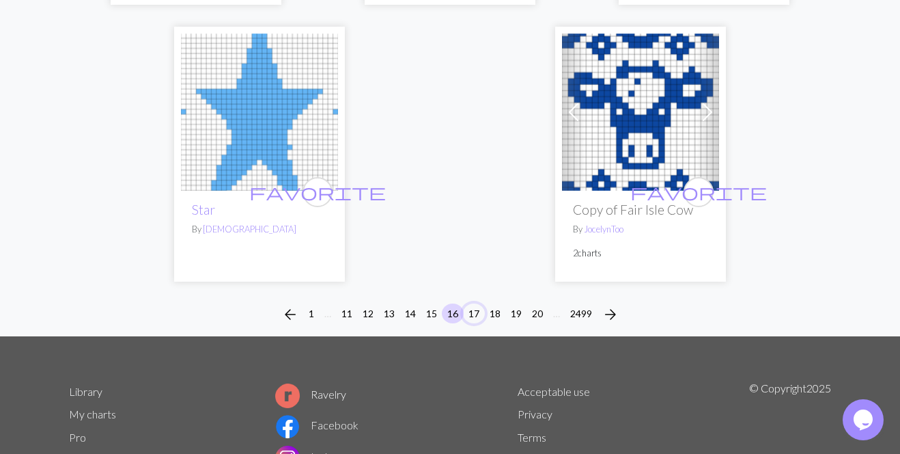
click at [474, 303] on button "17" at bounding box center [474, 313] width 22 height 20
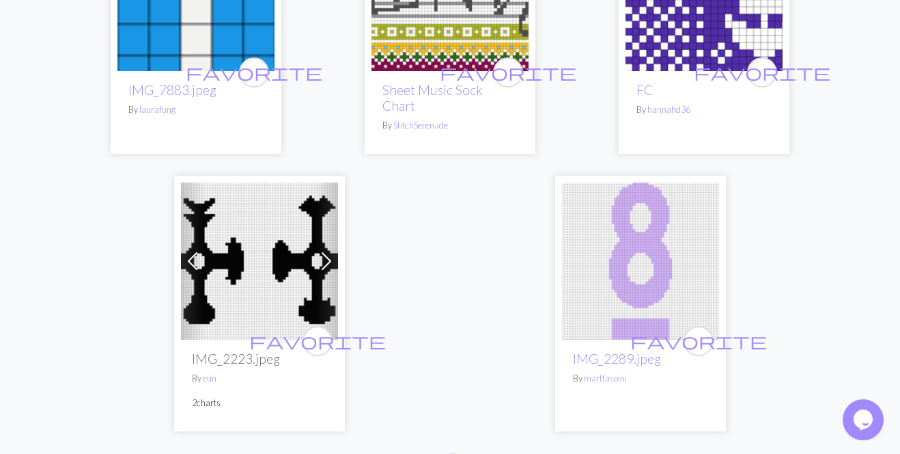
scroll to position [4520, 0]
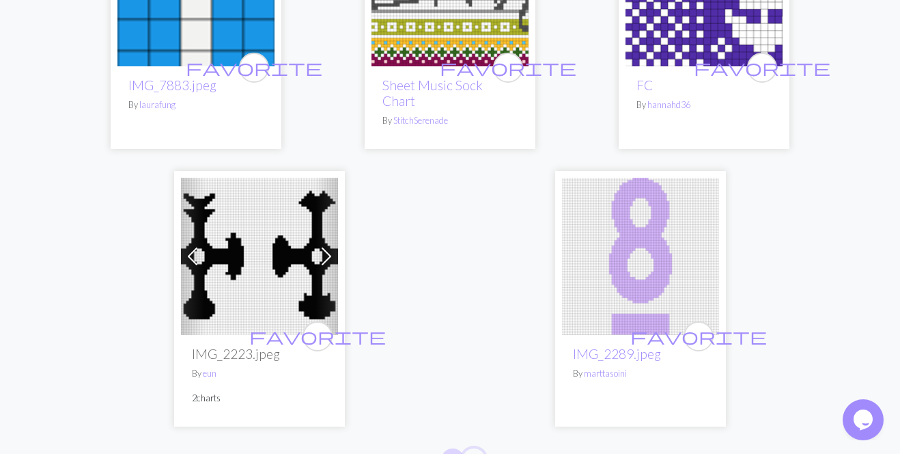
click at [470, 448] on button "18" at bounding box center [474, 458] width 22 height 20
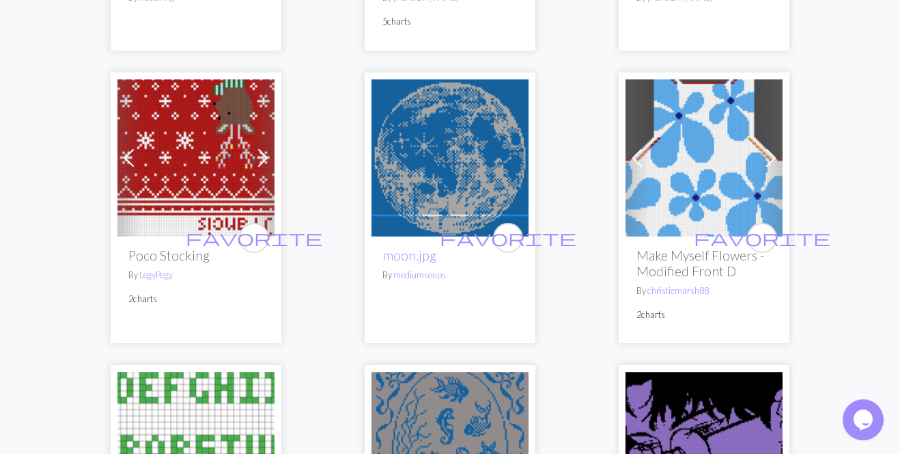
scroll to position [2005, 0]
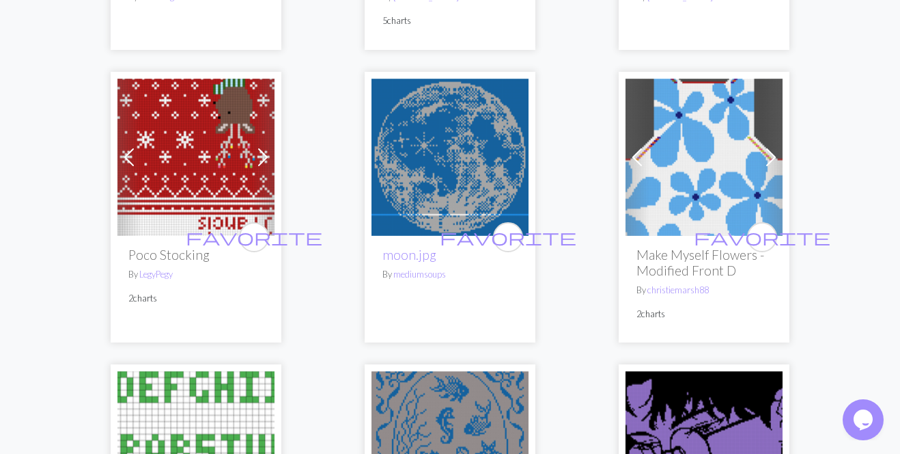
click at [403, 173] on img at bounding box center [450, 157] width 157 height 157
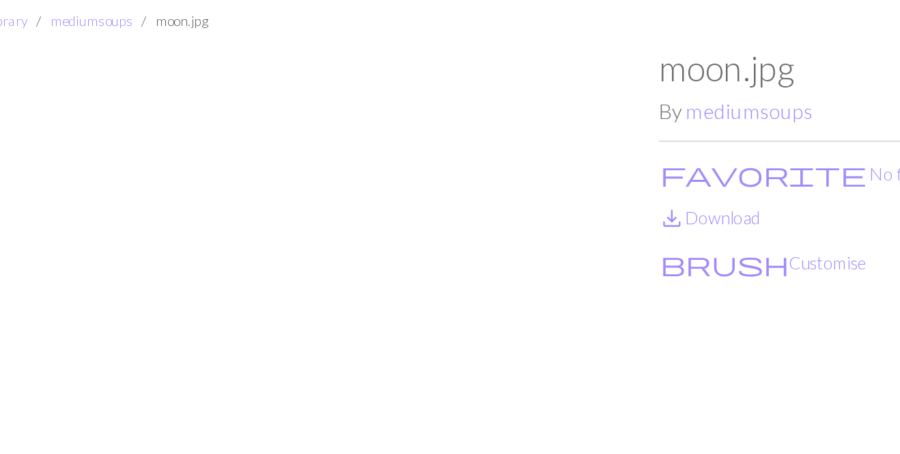
scroll to position [41, 0]
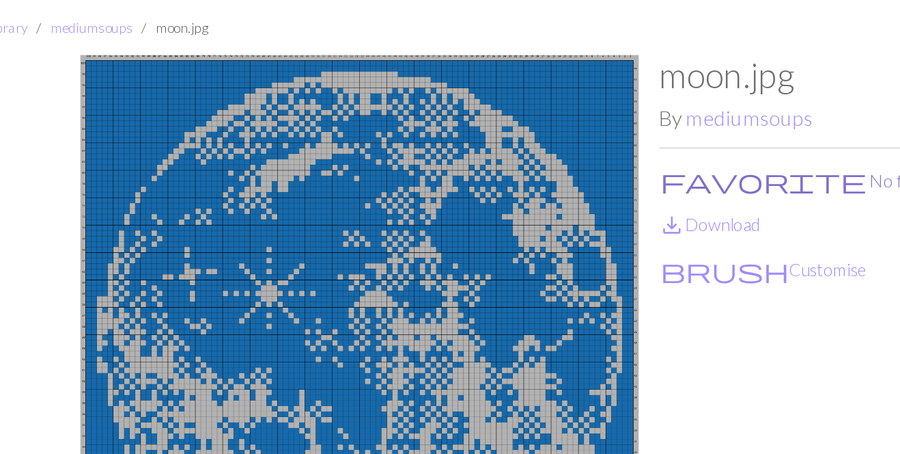
click at [464, 115] on span "favorite" at bounding box center [516, 114] width 131 height 19
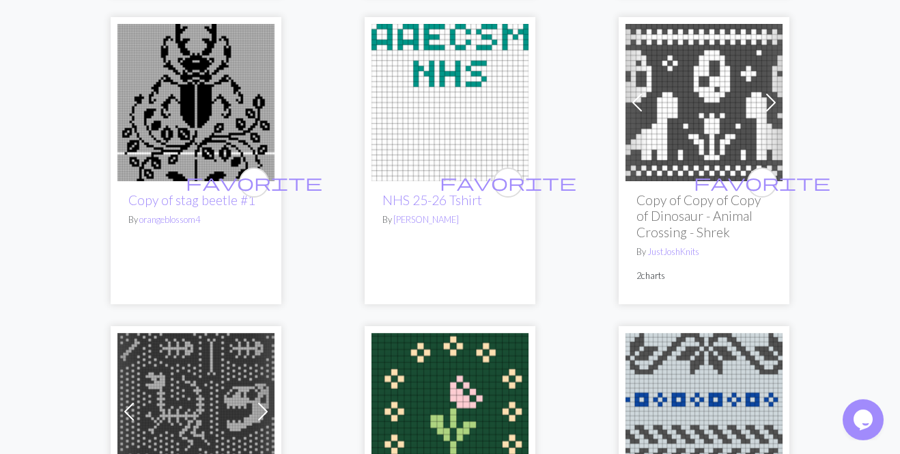
scroll to position [2875, 0]
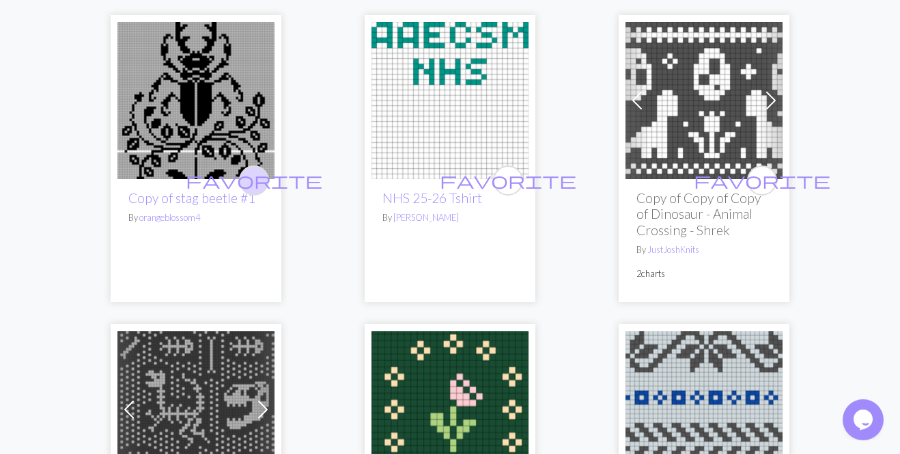
click at [258, 167] on icon "favorite" at bounding box center [254, 180] width 137 height 27
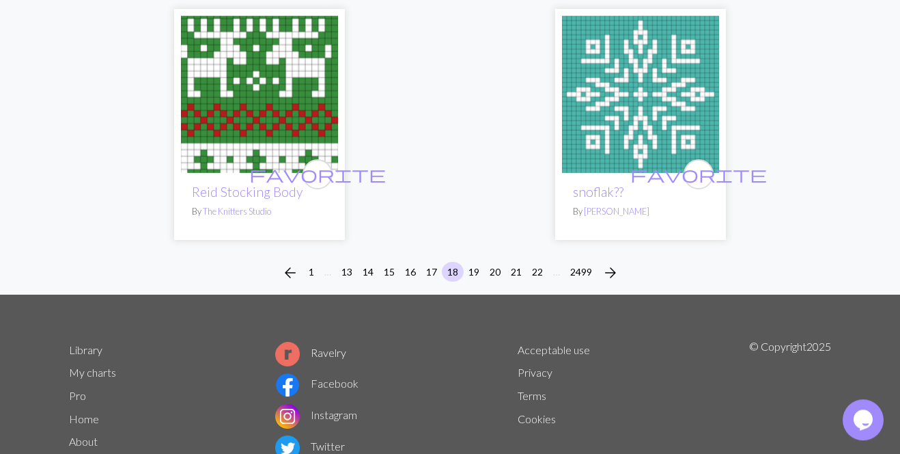
scroll to position [4582, 0]
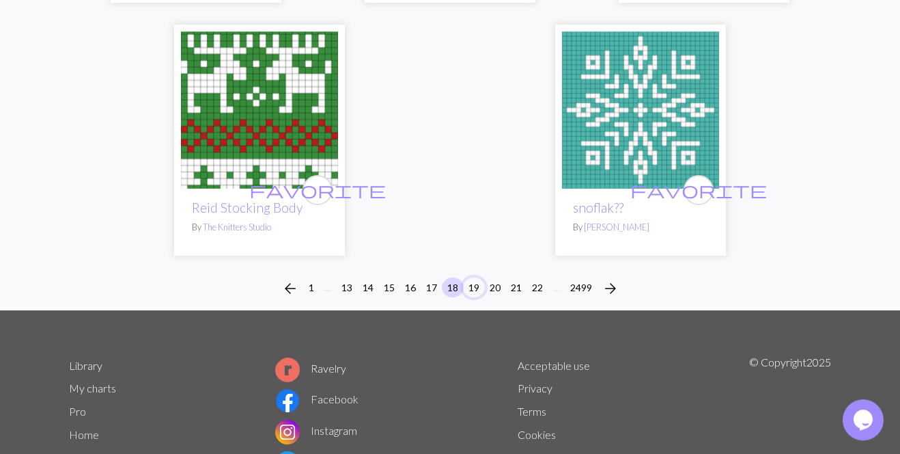
click at [475, 277] on button "19" at bounding box center [474, 287] width 22 height 20
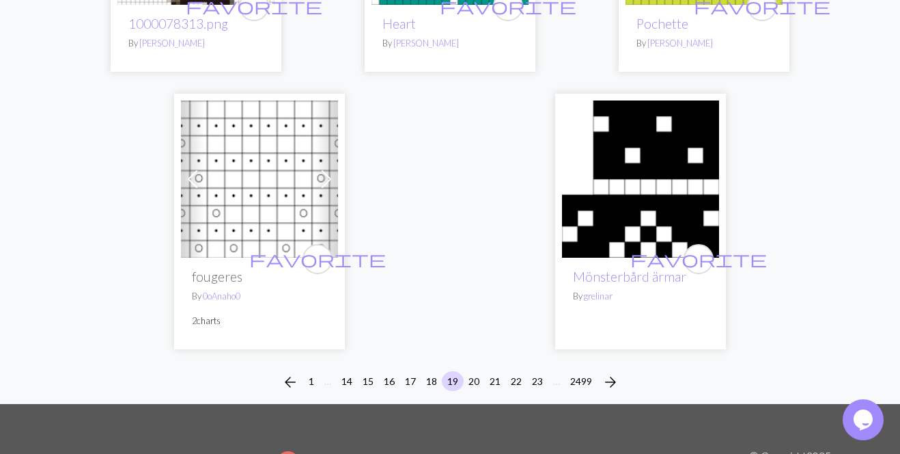
scroll to position [4517, 0]
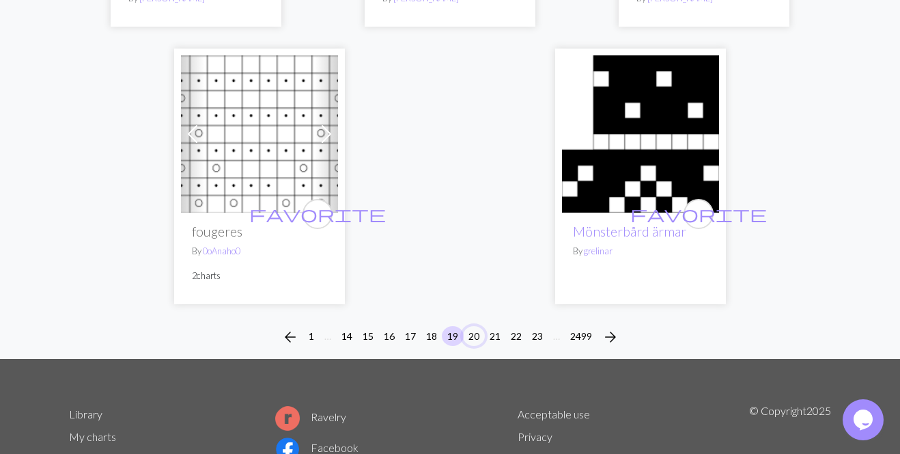
click at [479, 326] on button "20" at bounding box center [474, 336] width 22 height 20
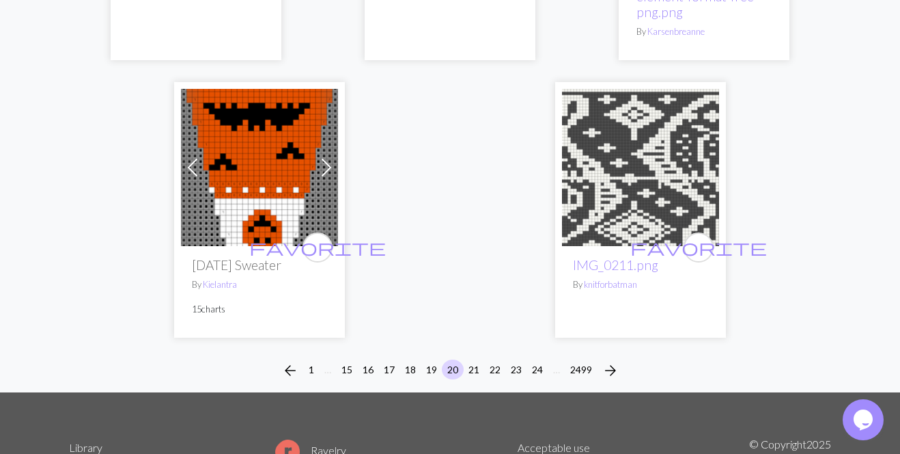
scroll to position [4559, 0]
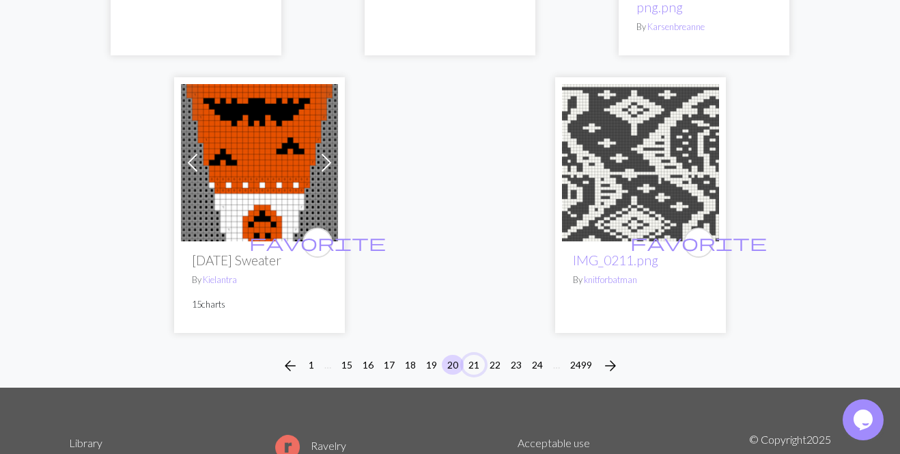
click at [480, 359] on button "21" at bounding box center [474, 365] width 22 height 20
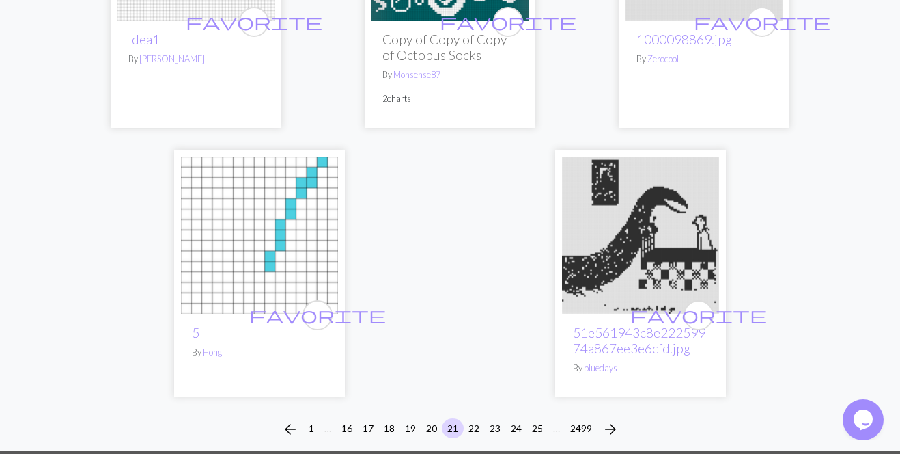
scroll to position [4593, 0]
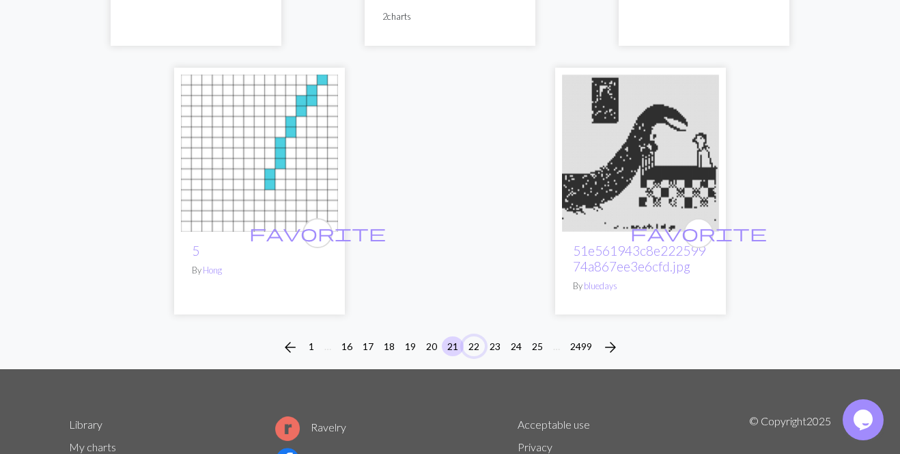
click at [473, 356] on button "22" at bounding box center [474, 346] width 22 height 20
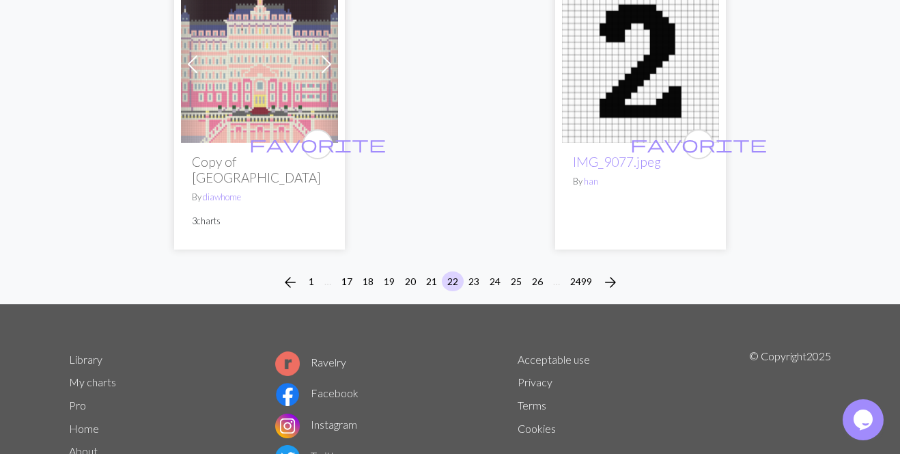
scroll to position [4715, 0]
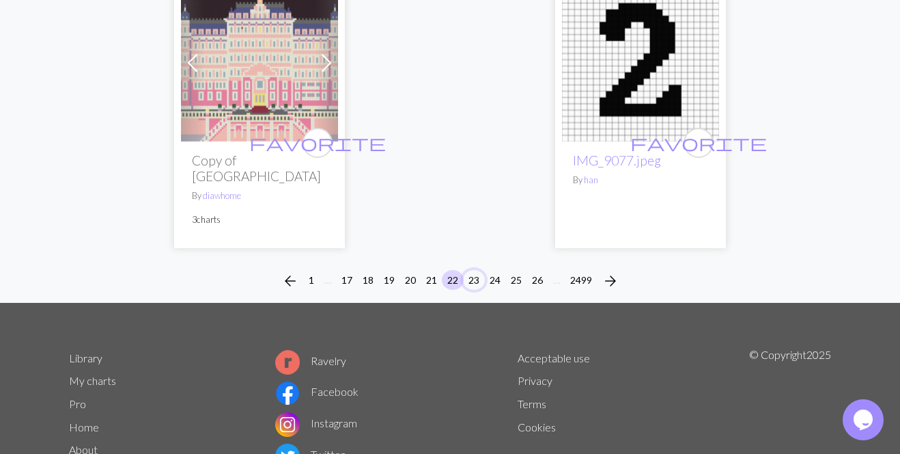
click at [479, 270] on button "23" at bounding box center [474, 280] width 22 height 20
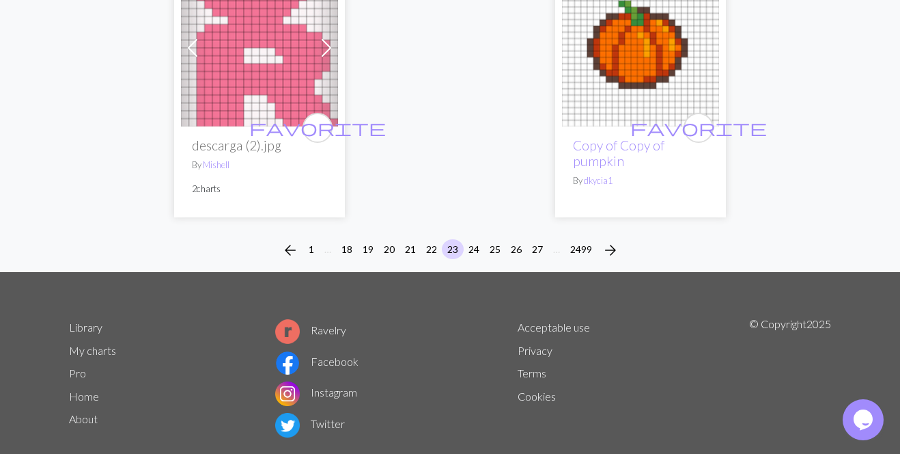
scroll to position [4683, 0]
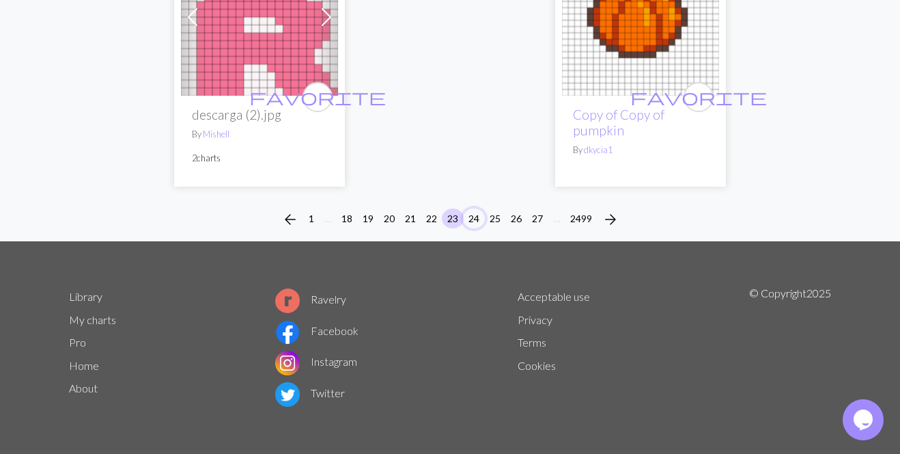
click at [476, 214] on button "24" at bounding box center [474, 218] width 22 height 20
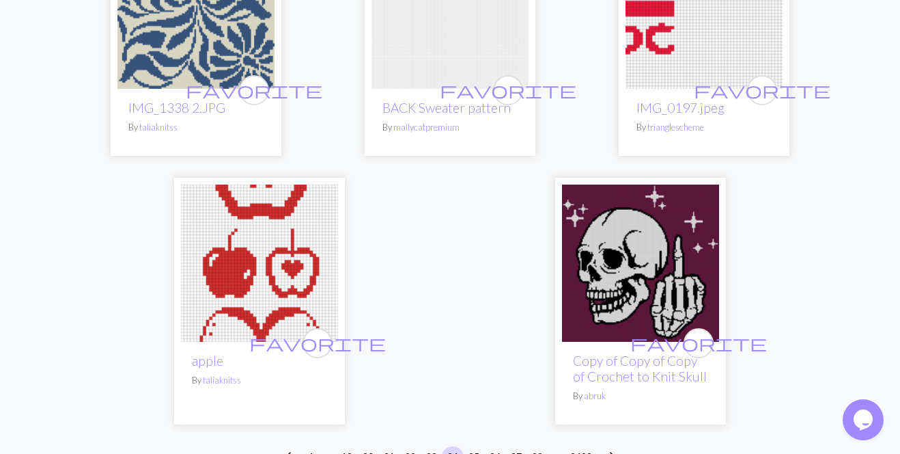
scroll to position [4584, 0]
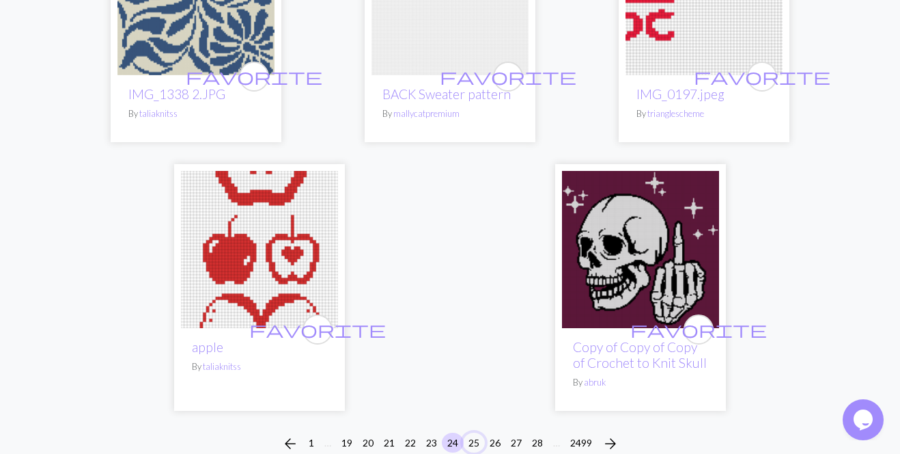
click at [478, 432] on button "25" at bounding box center [474, 442] width 22 height 20
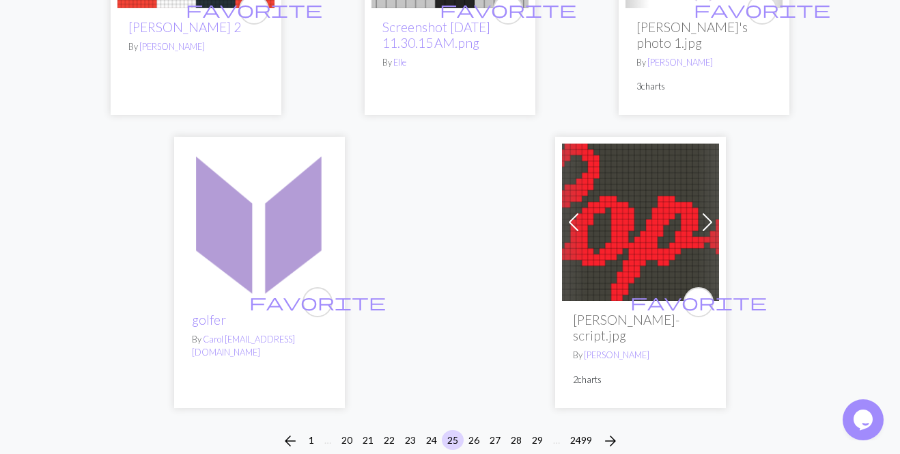
scroll to position [4607, 0]
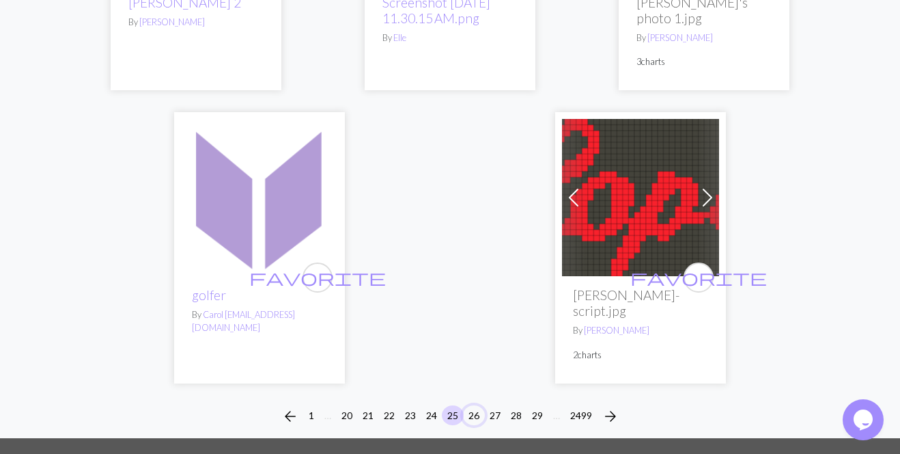
click at [477, 405] on button "26" at bounding box center [474, 415] width 22 height 20
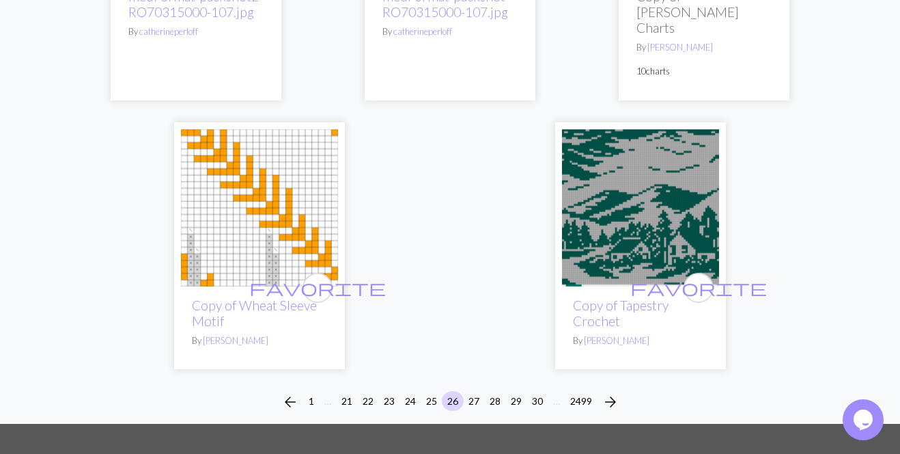
scroll to position [4533, 0]
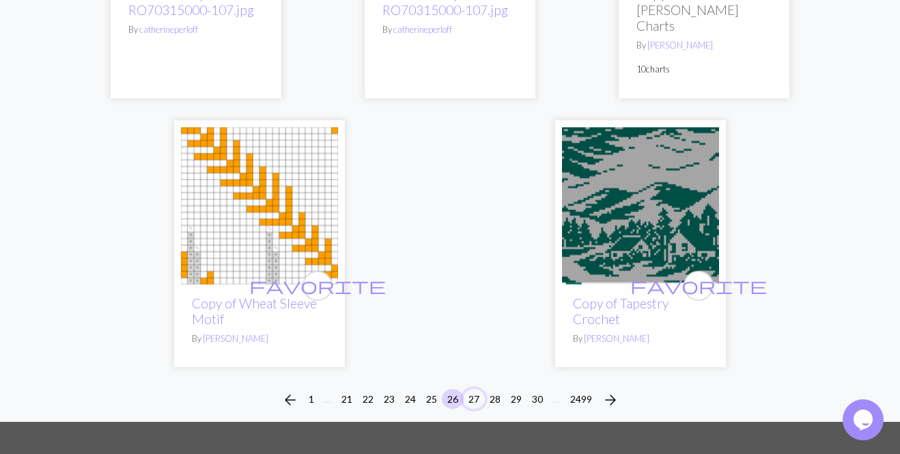
click at [468, 389] on button "27" at bounding box center [474, 399] width 22 height 20
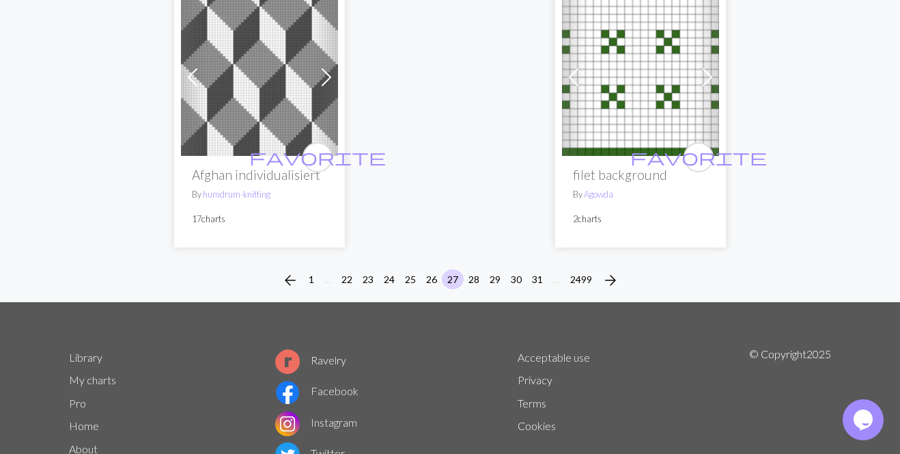
scroll to position [4724, 0]
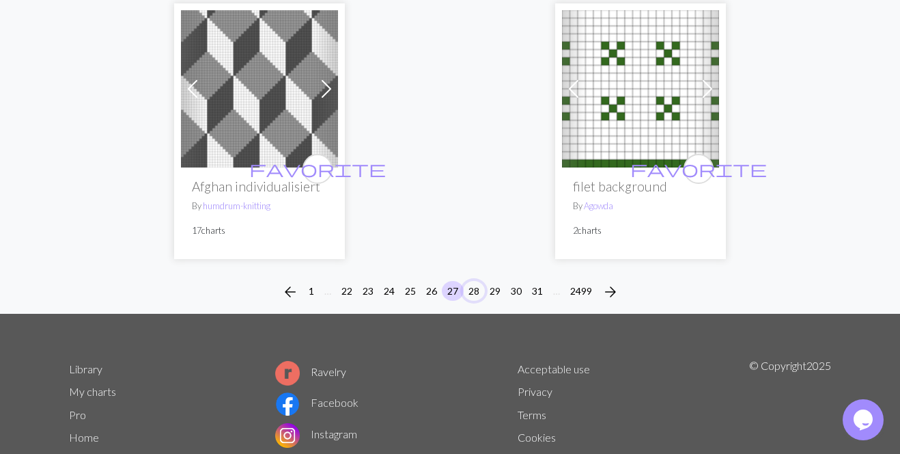
click at [479, 292] on button "28" at bounding box center [474, 291] width 22 height 20
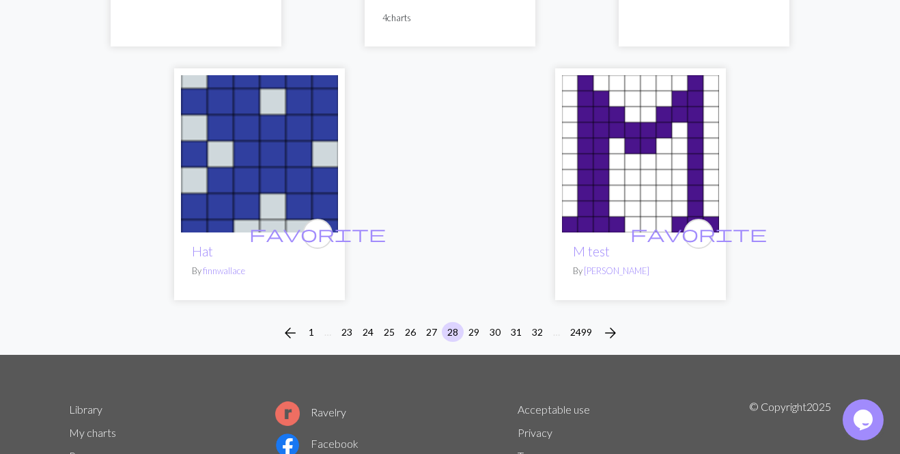
scroll to position [4524, 0]
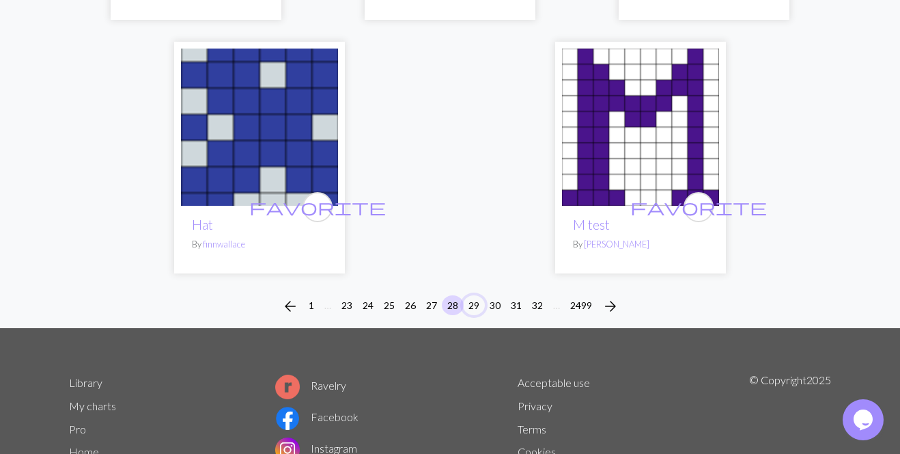
click at [476, 295] on button "29" at bounding box center [474, 305] width 22 height 20
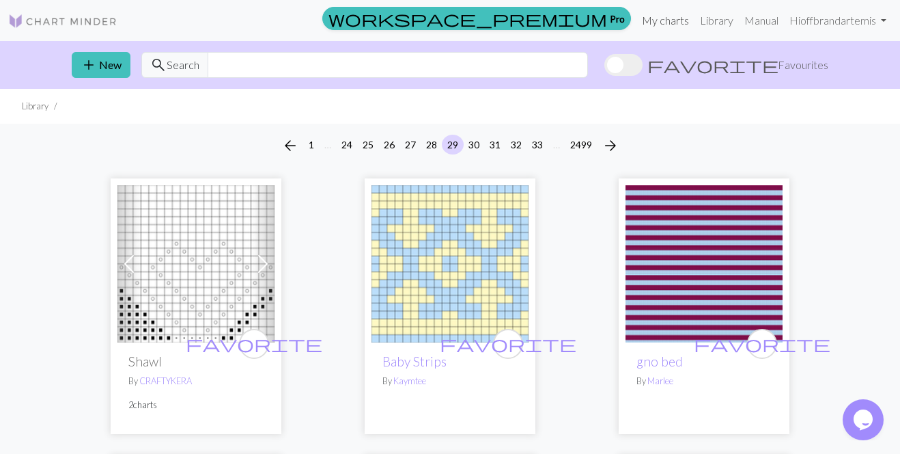
click at [680, 17] on link "My charts" at bounding box center [666, 20] width 58 height 27
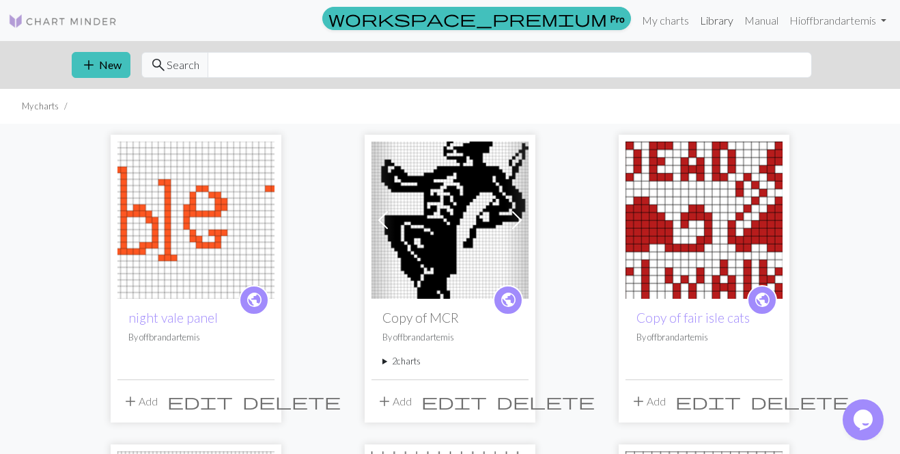
click at [708, 12] on link "Library" at bounding box center [717, 20] width 44 height 27
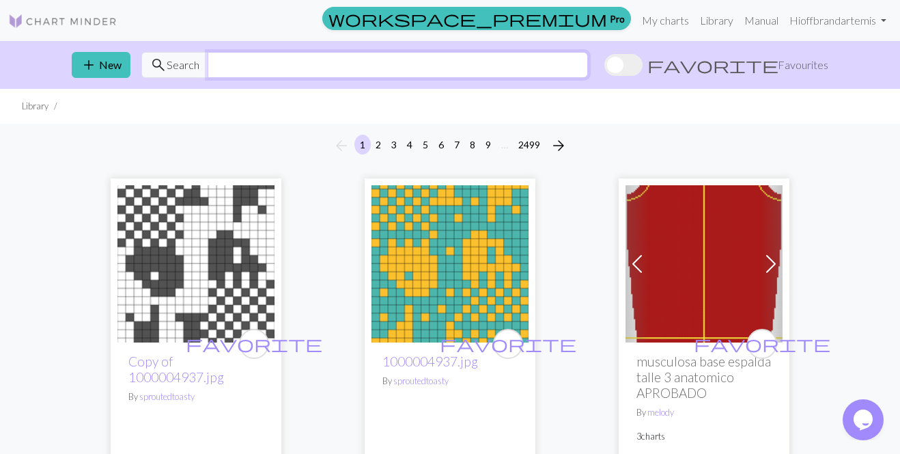
click at [564, 58] on input "text" at bounding box center [398, 65] width 380 height 26
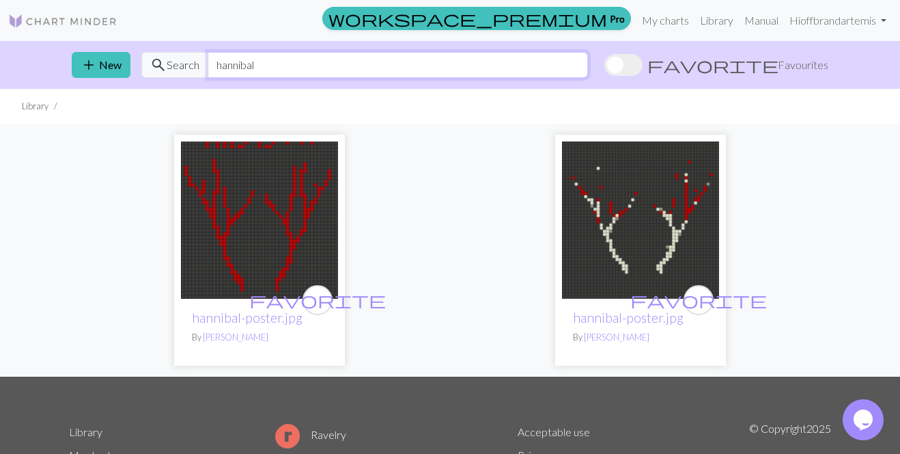
drag, startPoint x: 348, startPoint y: 70, endPoint x: 181, endPoint y: 70, distance: 167.4
click at [208, 70] on input "hannibal" at bounding box center [398, 65] width 380 height 26
type input "hobbit"
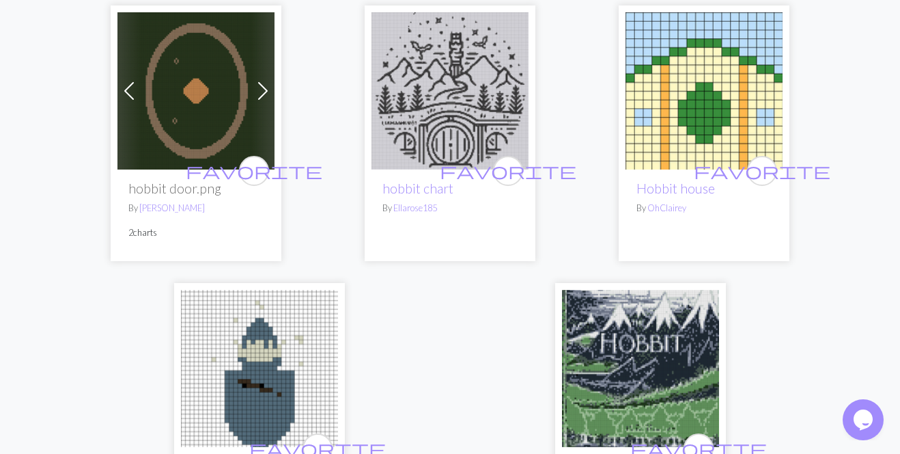
scroll to position [416, 0]
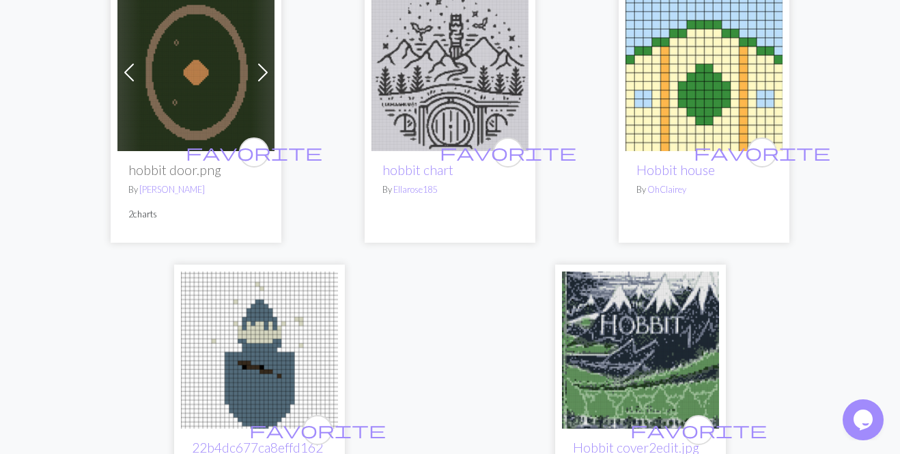
click at [623, 369] on img at bounding box center [640, 349] width 157 height 157
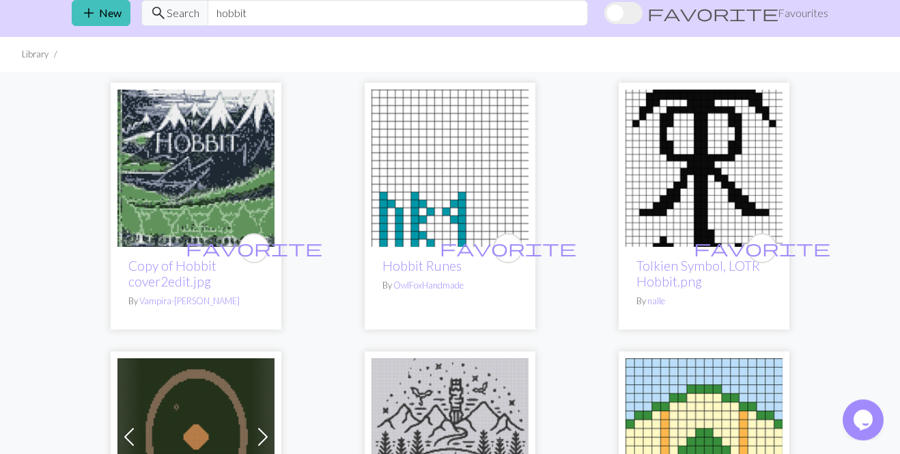
scroll to position [87, 0]
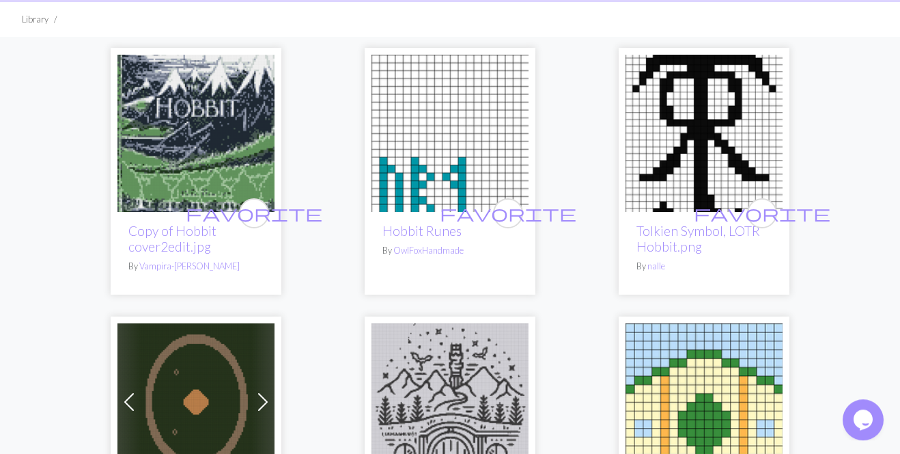
click at [723, 201] on img at bounding box center [704, 133] width 157 height 157
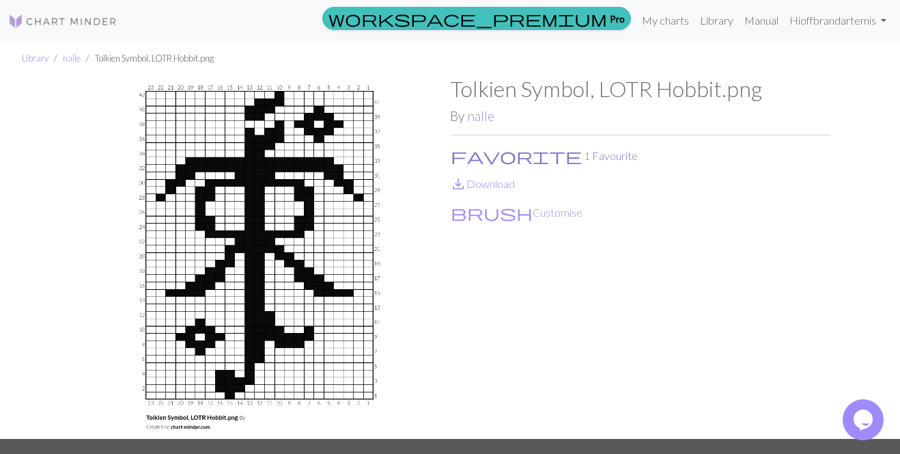
click at [481, 152] on button "favorite 1 Favourite" at bounding box center [544, 156] width 189 height 18
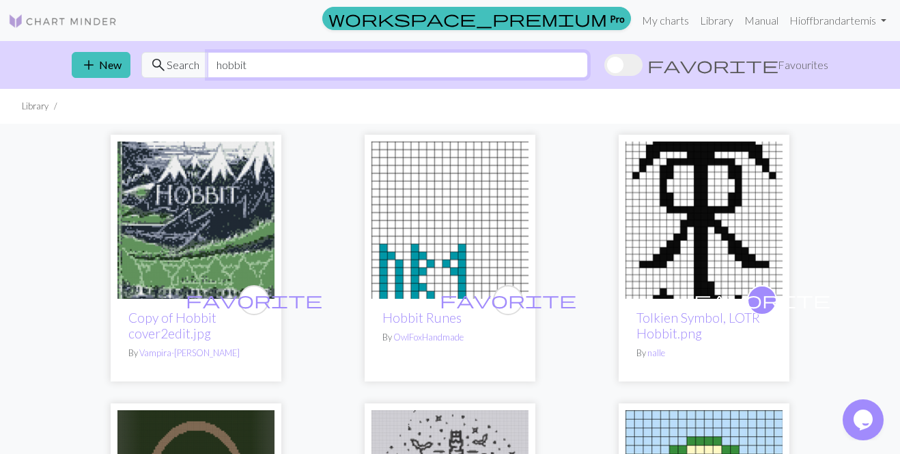
drag, startPoint x: 372, startPoint y: 61, endPoint x: 20, endPoint y: 33, distance: 352.9
click at [208, 52] on input "hobbit" at bounding box center [398, 65] width 380 height 26
type input "lotr"
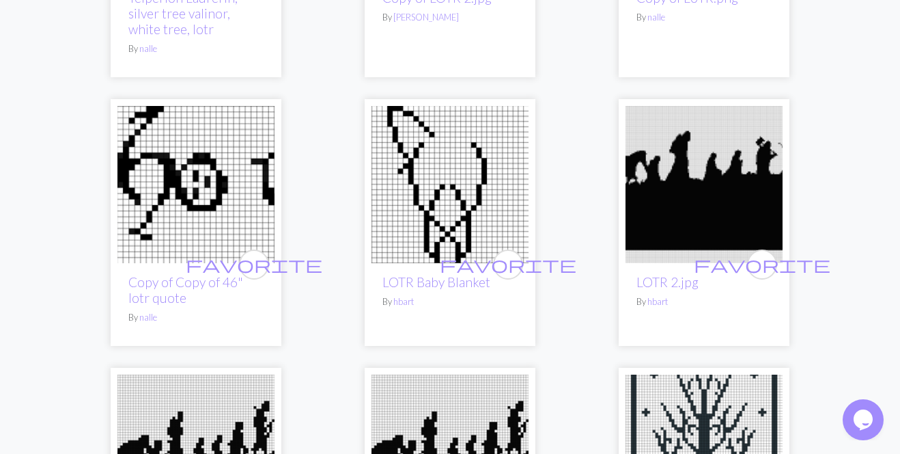
scroll to position [889, 0]
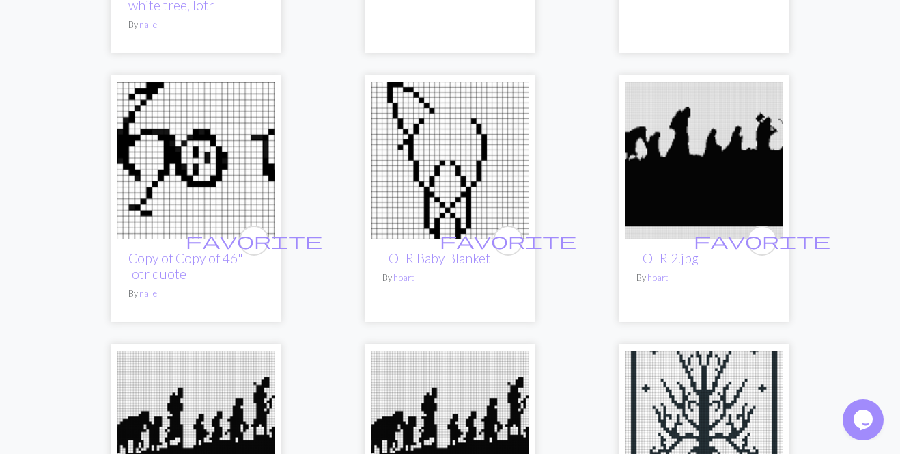
click at [212, 187] on img at bounding box center [195, 160] width 157 height 157
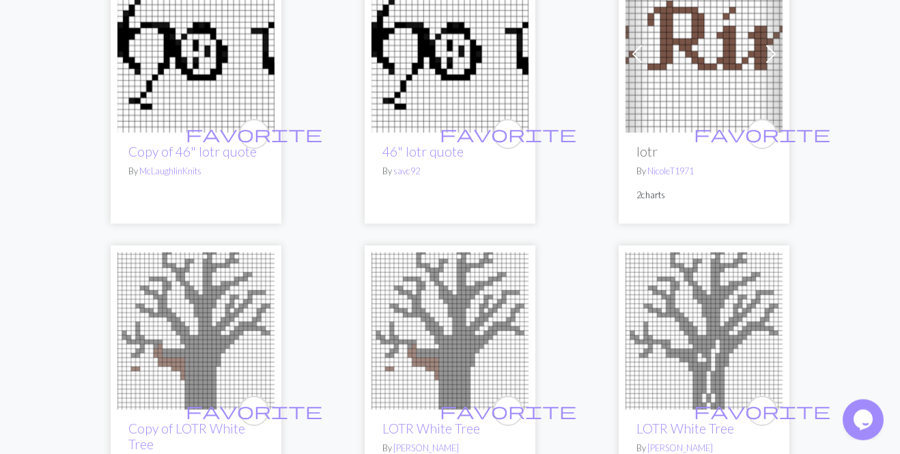
scroll to position [1772, 0]
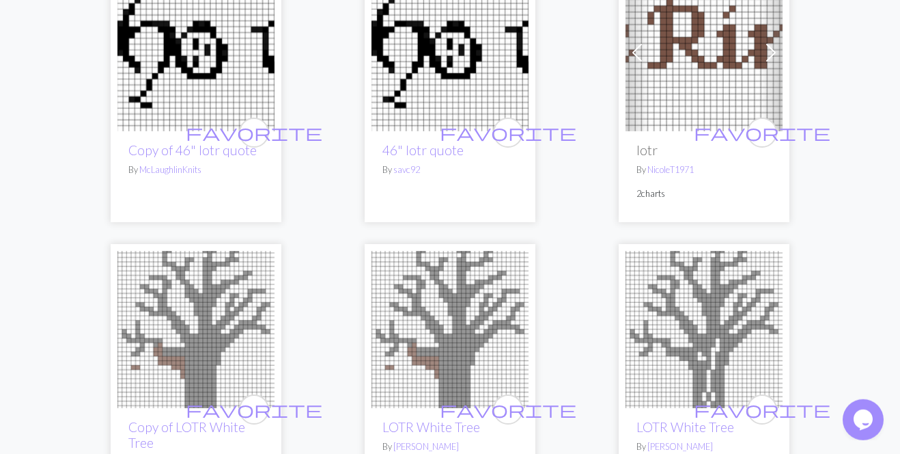
click at [692, 97] on img at bounding box center [704, 52] width 157 height 157
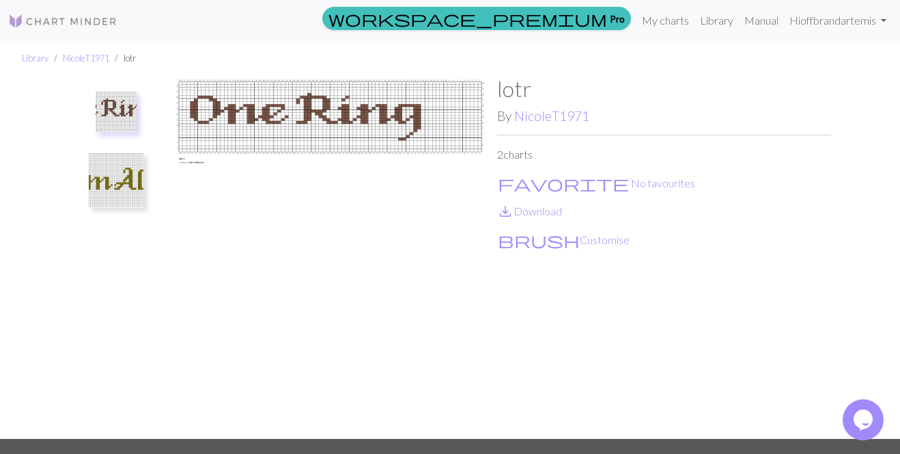
click at [100, 183] on img at bounding box center [116, 180] width 55 height 55
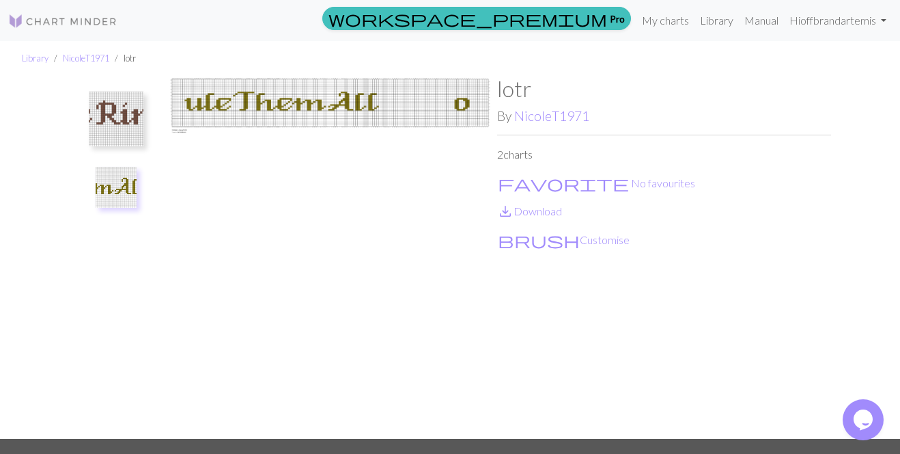
click at [109, 110] on img at bounding box center [116, 119] width 55 height 55
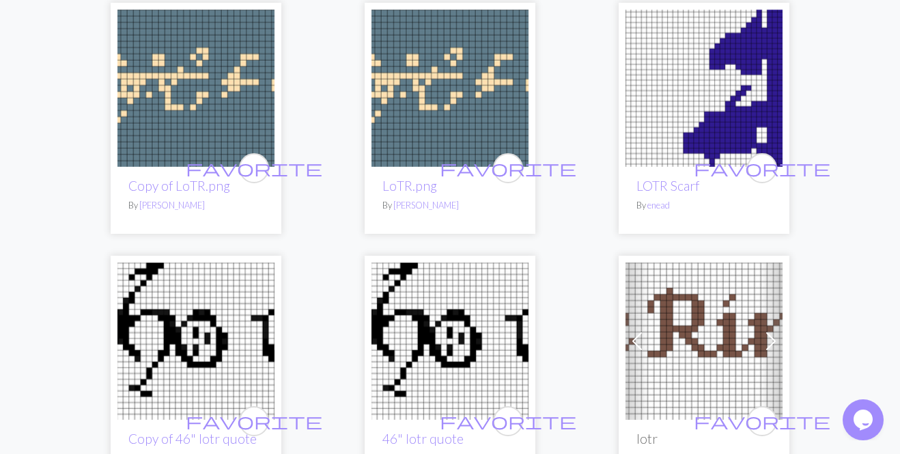
scroll to position [1487, 0]
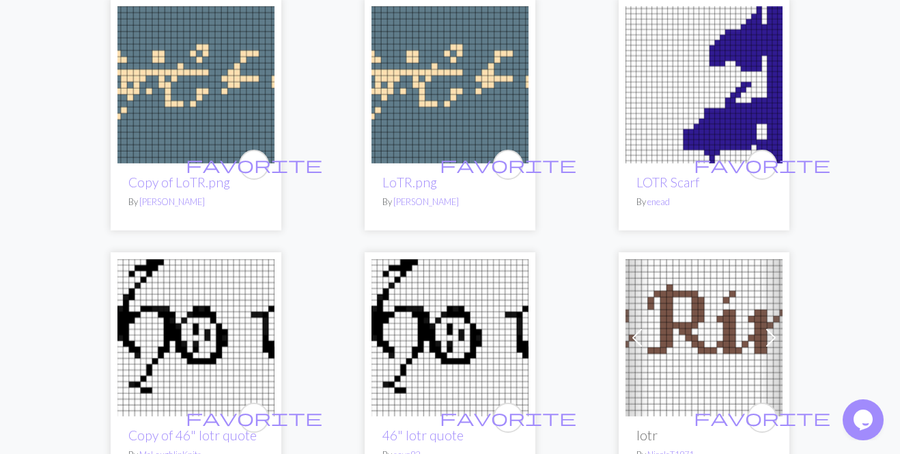
click at [430, 87] on img at bounding box center [450, 84] width 157 height 157
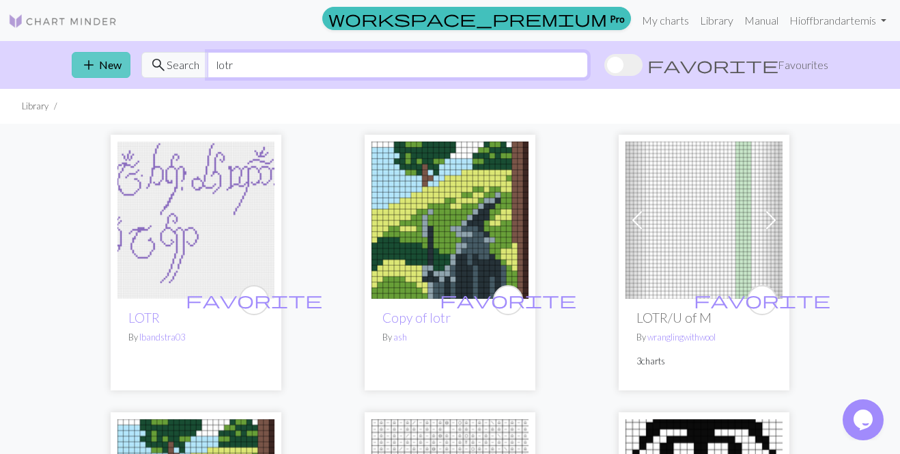
drag, startPoint x: 266, startPoint y: 61, endPoint x: 124, endPoint y: 55, distance: 142.9
click at [208, 56] on input "lotr" at bounding box center [398, 65] width 380 height 26
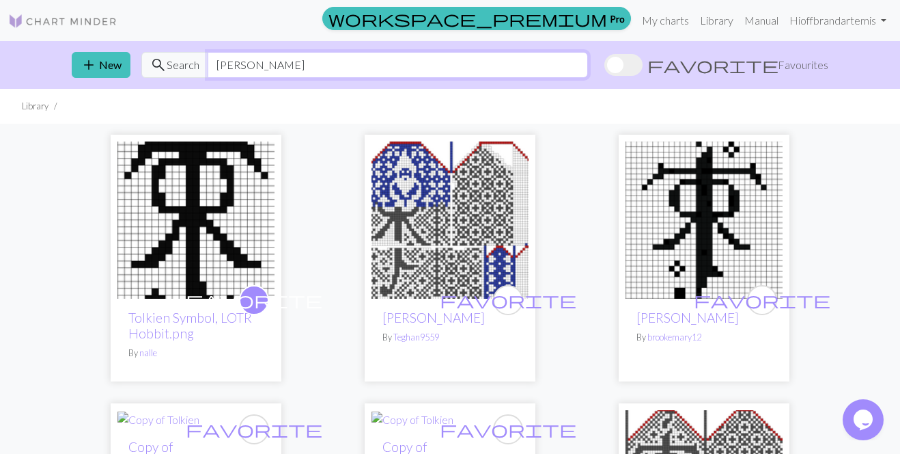
drag, startPoint x: 309, startPoint y: 70, endPoint x: 180, endPoint y: 65, distance: 129.9
click at [208, 64] on input "[PERSON_NAME]" at bounding box center [398, 65] width 380 height 26
type input "lord of the rings"
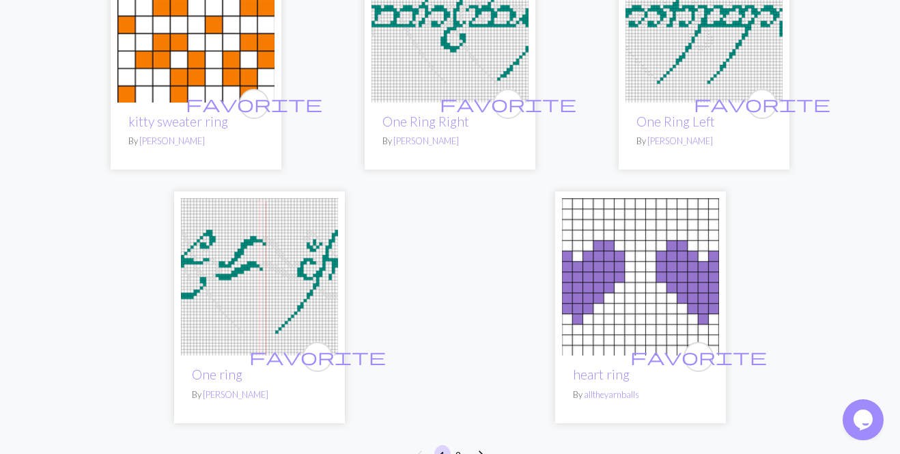
scroll to position [4633, 0]
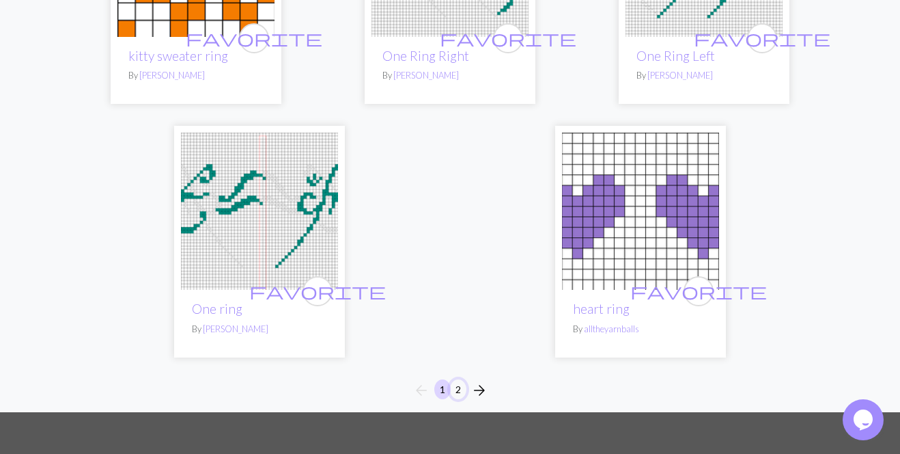
click at [458, 379] on button "2" at bounding box center [458, 389] width 16 height 20
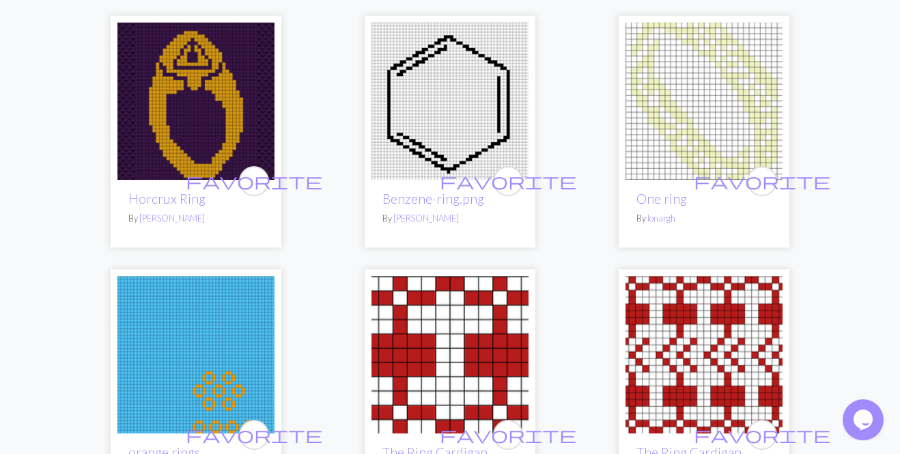
click at [318, 357] on div "favorite Tree Ring Stripes By norma3w favorite Ring Stitch By neolokis favorite…" at bounding box center [450, 147] width 779 height 790
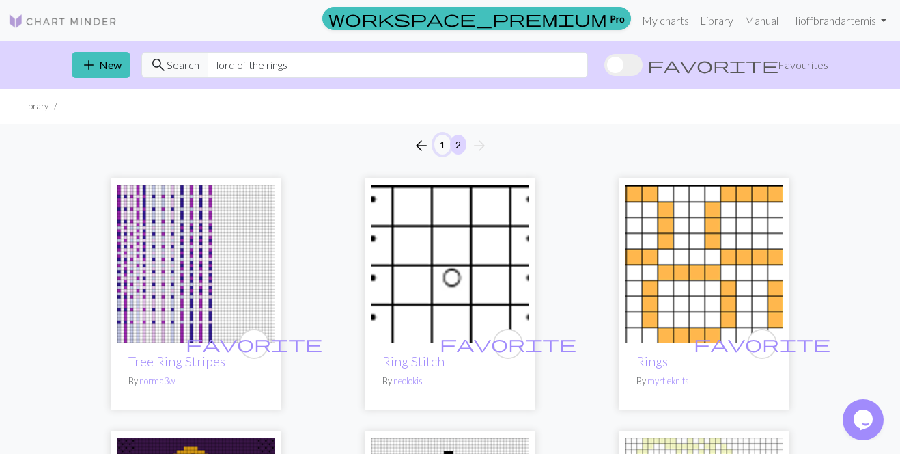
click at [445, 142] on button "1" at bounding box center [442, 145] width 16 height 20
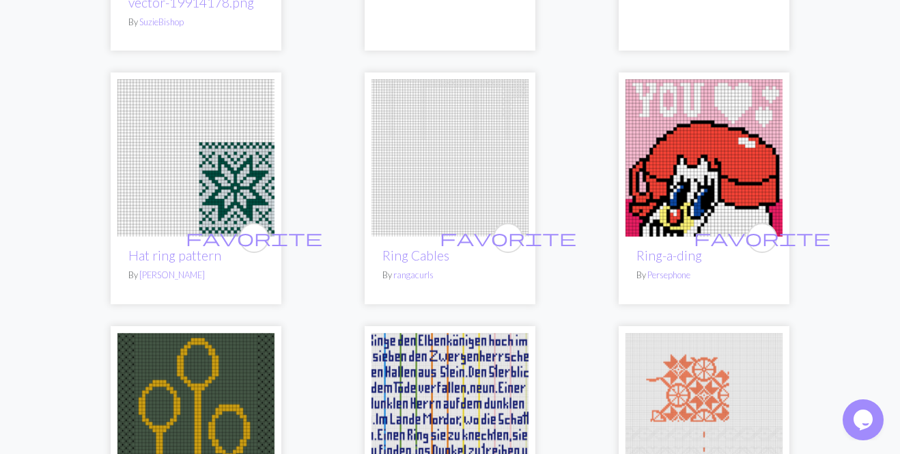
scroll to position [3377, 0]
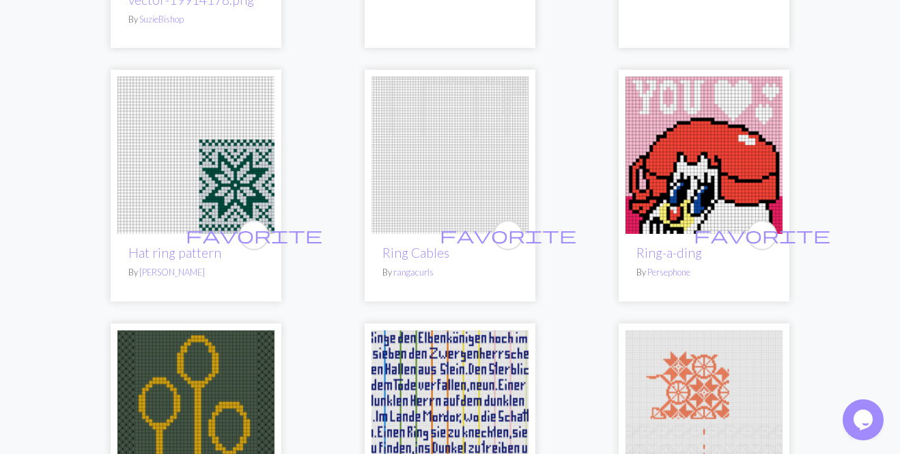
click at [404, 330] on img at bounding box center [450, 408] width 157 height 157
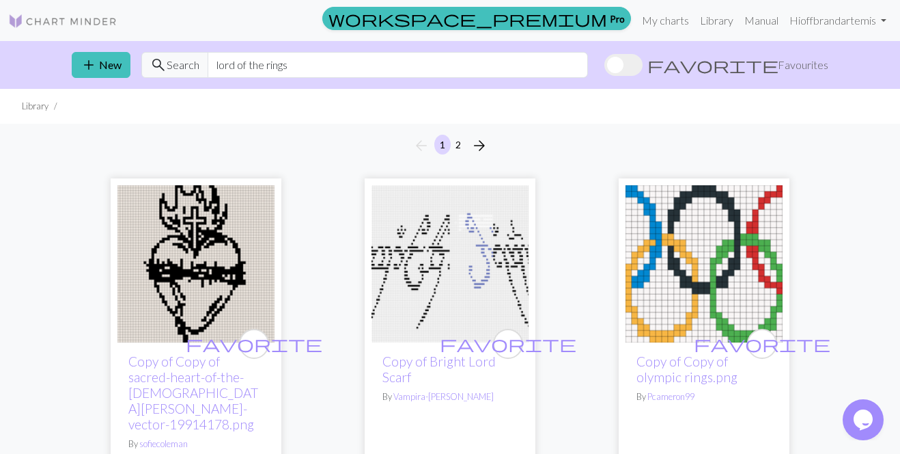
click at [643, 61] on span at bounding box center [624, 65] width 38 height 22
click at [605, 66] on input "favorite Favourites" at bounding box center [605, 66] width 0 height 0
click at [643, 61] on span at bounding box center [624, 65] width 38 height 22
click at [605, 66] on input "favorite Favourites" at bounding box center [605, 66] width 0 height 0
drag, startPoint x: 465, startPoint y: 59, endPoint x: 339, endPoint y: 60, distance: 125.7
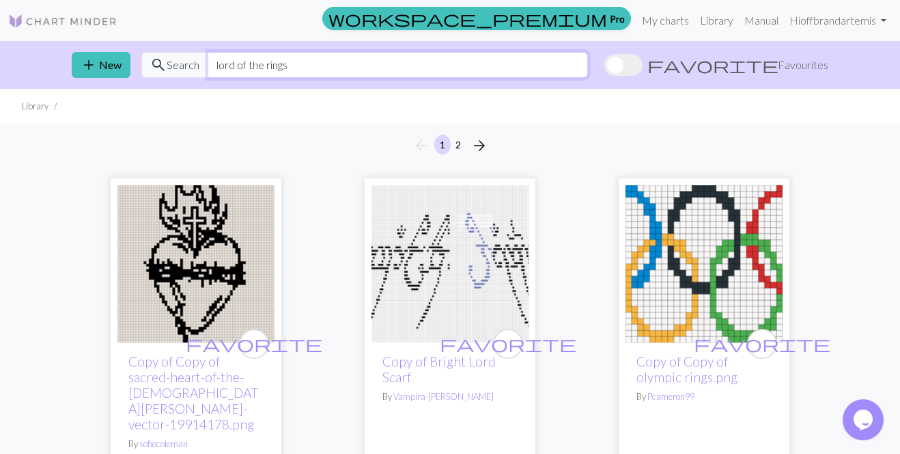
click at [340, 60] on input "lord of the rings" at bounding box center [398, 65] width 380 height 26
drag, startPoint x: 262, startPoint y: 74, endPoint x: 232, endPoint y: 58, distance: 34.5
click at [208, 59] on input "lord of the rings" at bounding box center [398, 65] width 380 height 26
click at [325, 60] on input "lord of the rings" at bounding box center [398, 65] width 380 height 26
drag, startPoint x: 320, startPoint y: 61, endPoint x: 188, endPoint y: 49, distance: 132.5
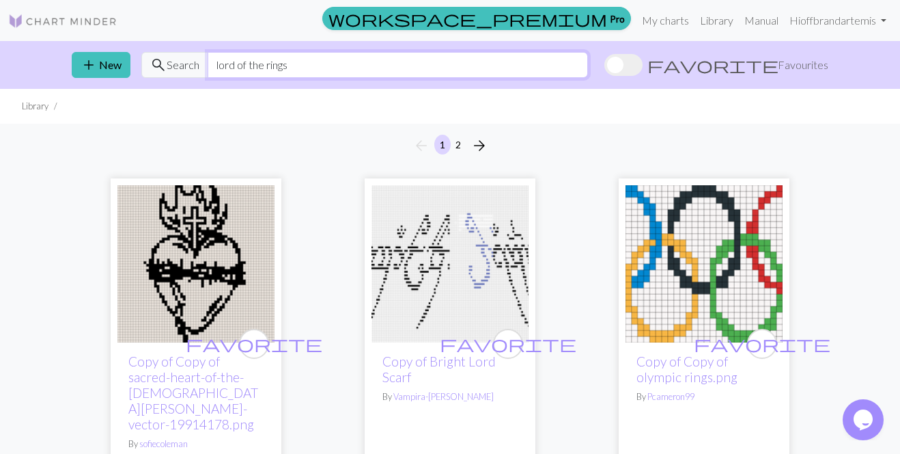
click at [208, 52] on input "lord of the rings" at bounding box center [398, 65] width 380 height 26
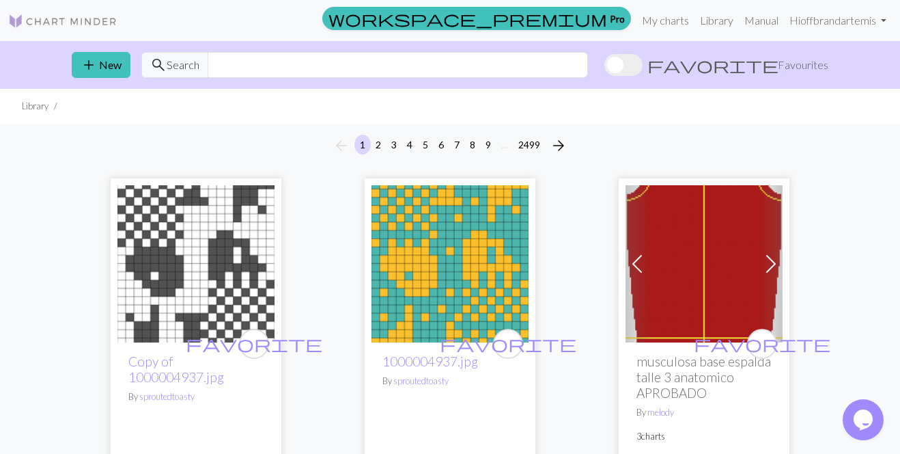
click at [643, 64] on span at bounding box center [624, 65] width 38 height 22
click at [605, 66] on input "favorite Favourites" at bounding box center [605, 66] width 0 height 0
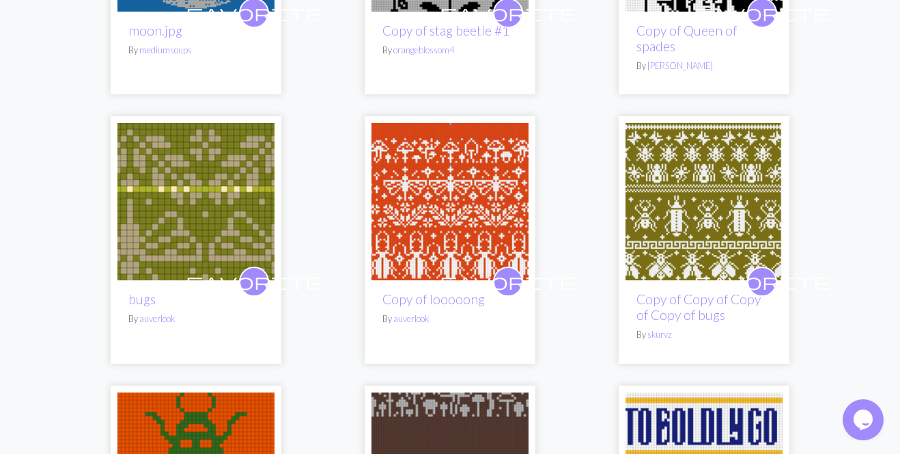
scroll to position [1242, 0]
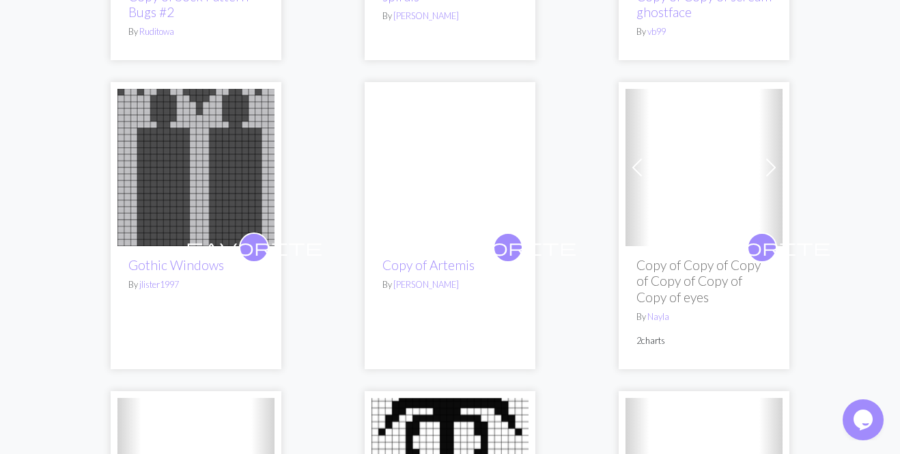
scroll to position [2256, 0]
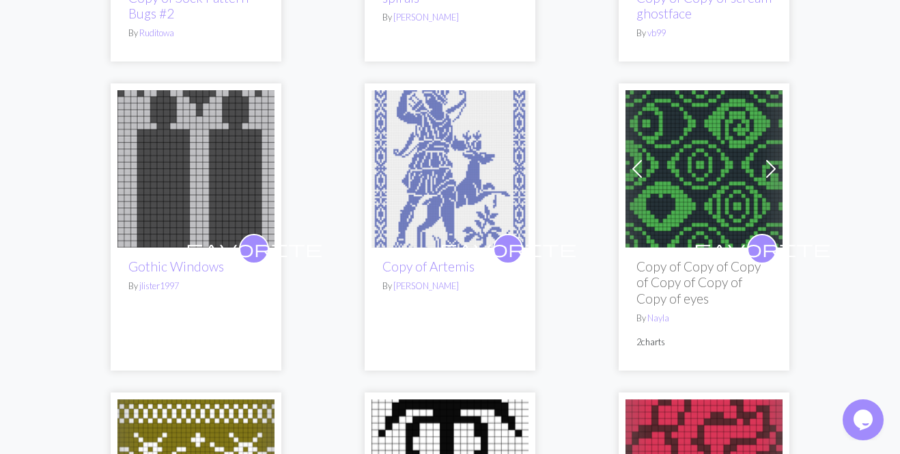
click at [438, 188] on img at bounding box center [450, 168] width 157 height 157
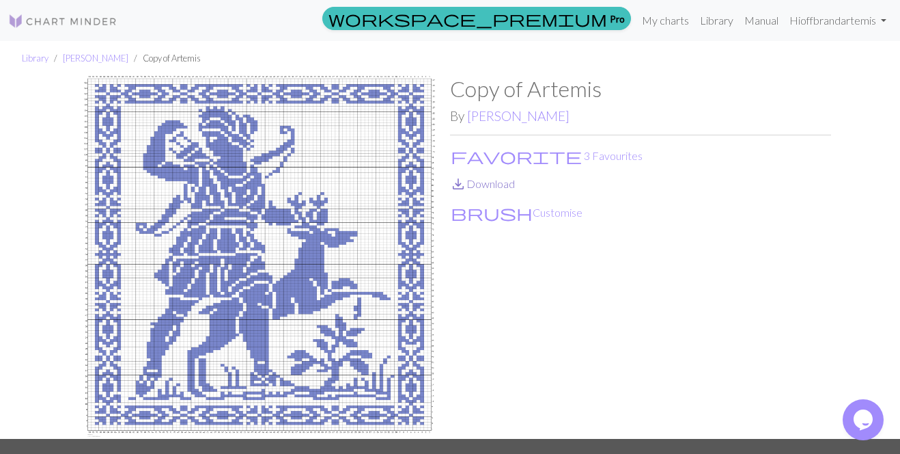
click at [495, 186] on link "save_alt Download" at bounding box center [482, 183] width 65 height 13
